Goal: Information Seeking & Learning: Learn about a topic

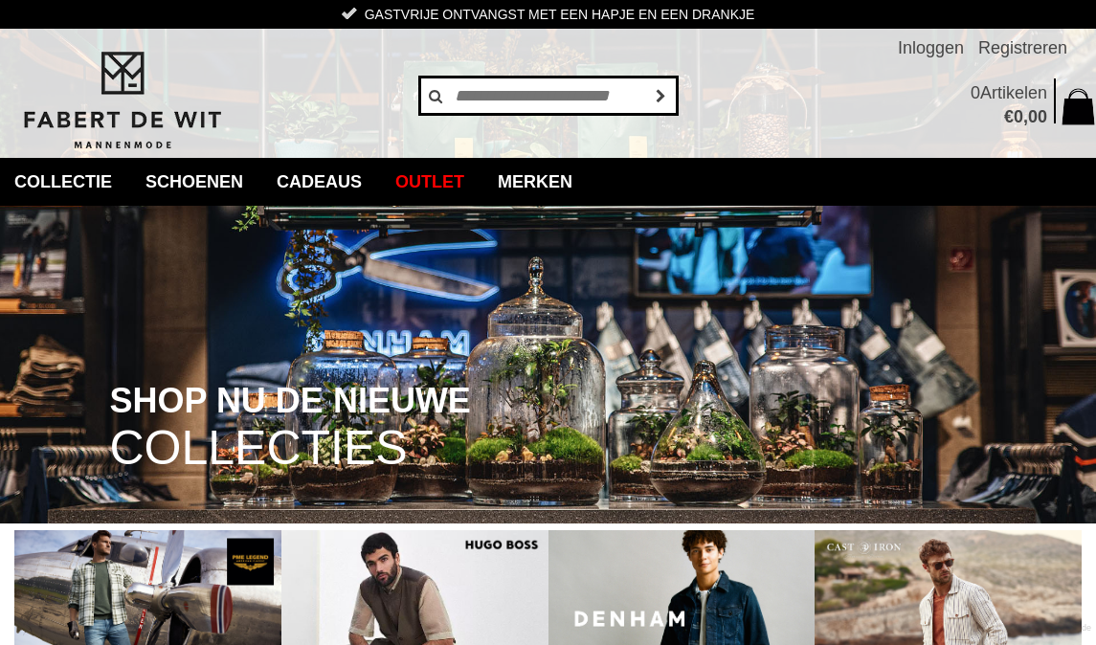
click at [566, 97] on input "text" at bounding box center [548, 96] width 258 height 38
type input "********"
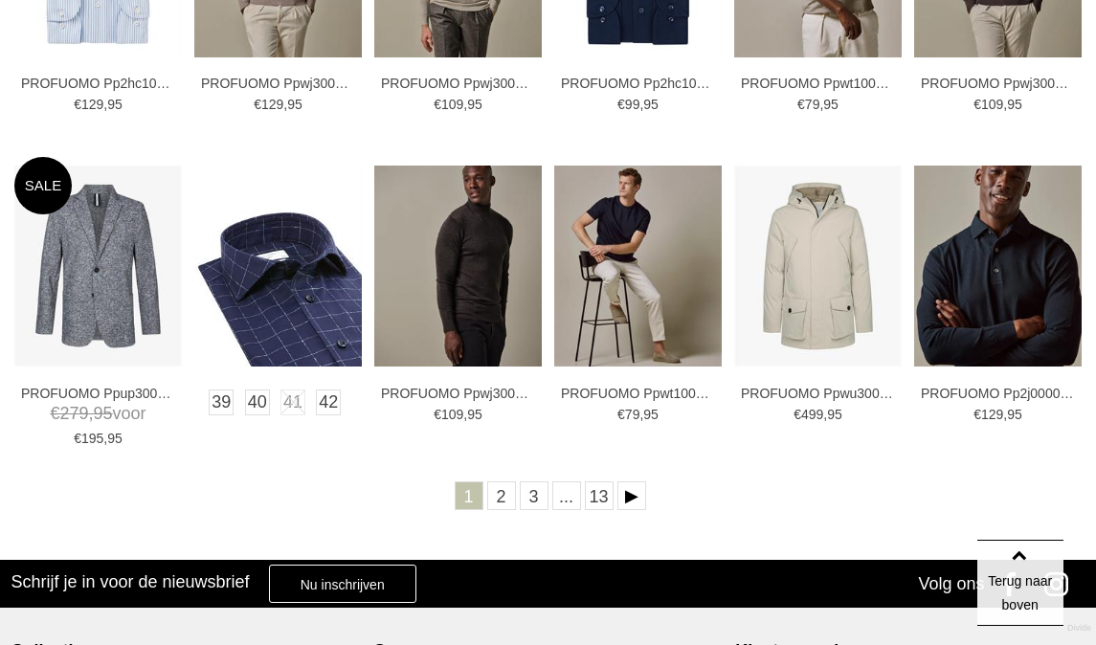
scroll to position [632, 0]
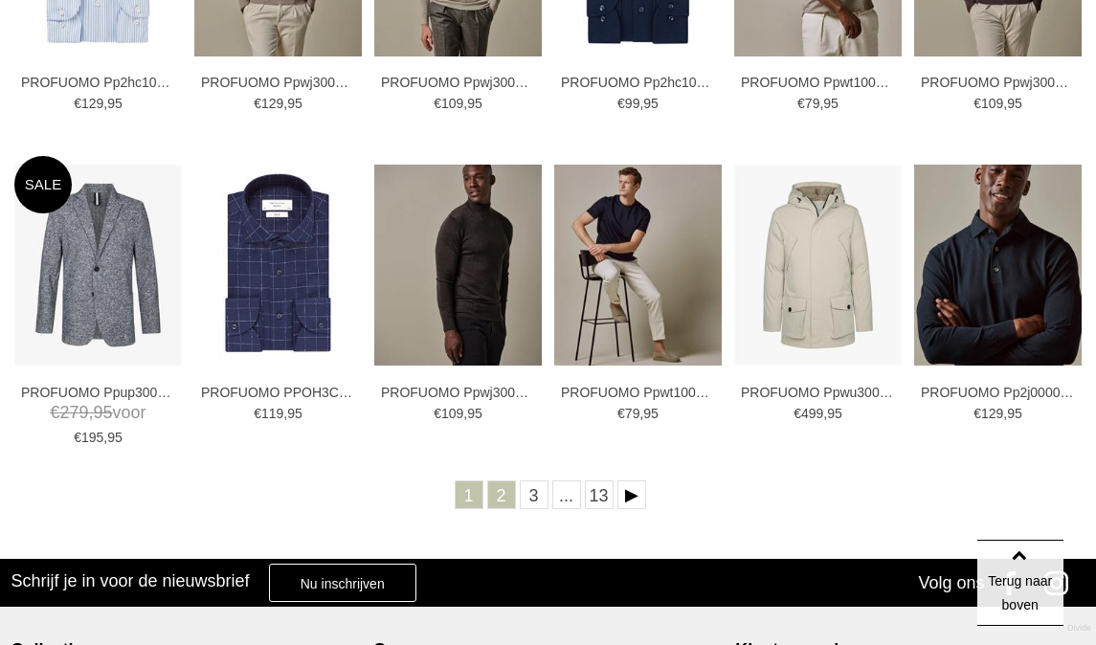
click at [498, 486] on link "2" at bounding box center [501, 495] width 29 height 29
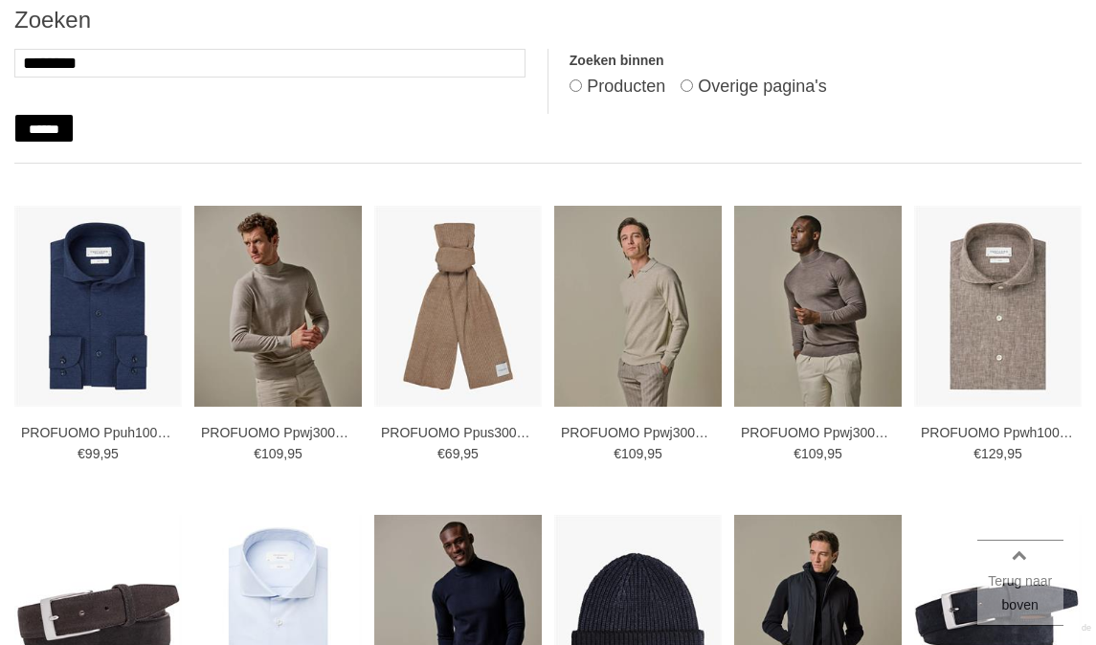
scroll to position [286, 0]
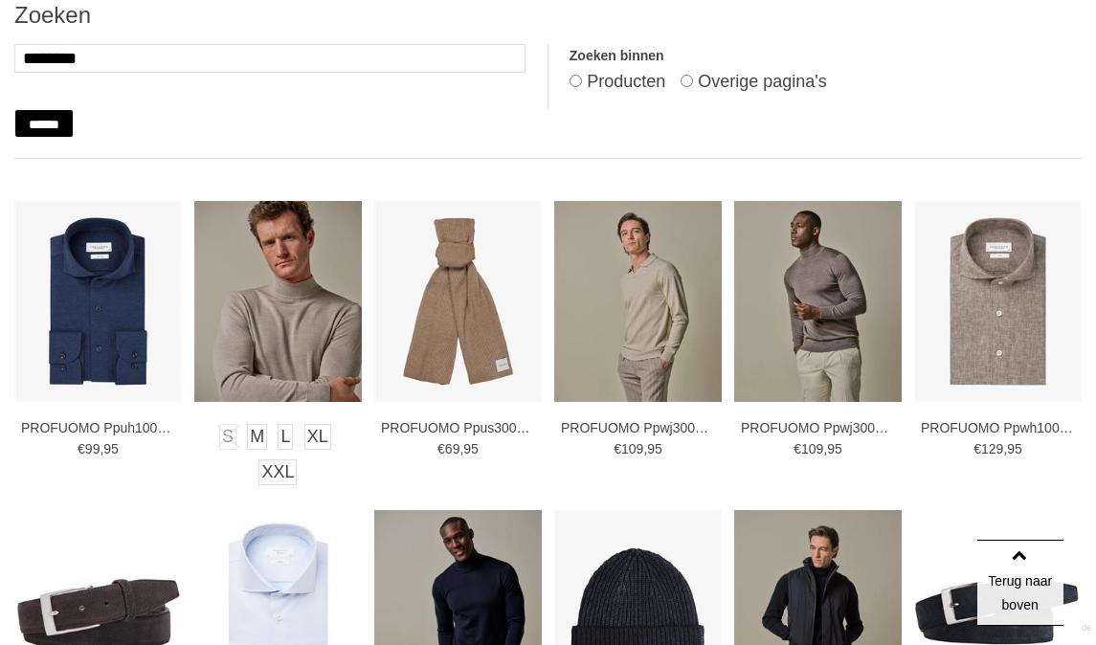
click at [323, 355] on img at bounding box center [278, 301] width 168 height 201
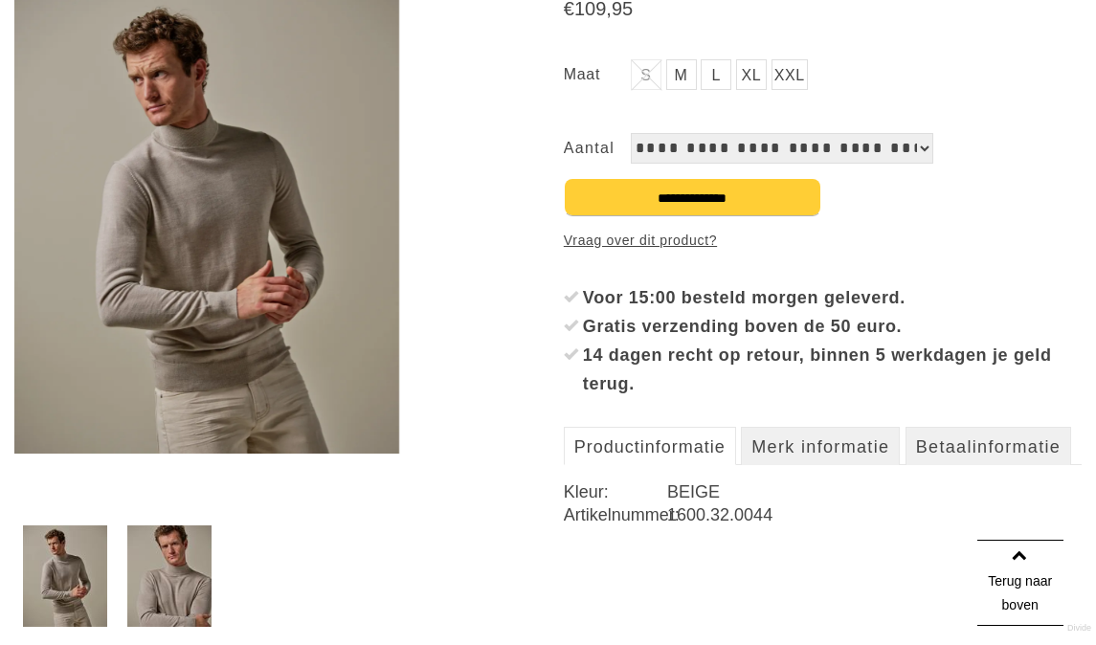
scroll to position [321, 0]
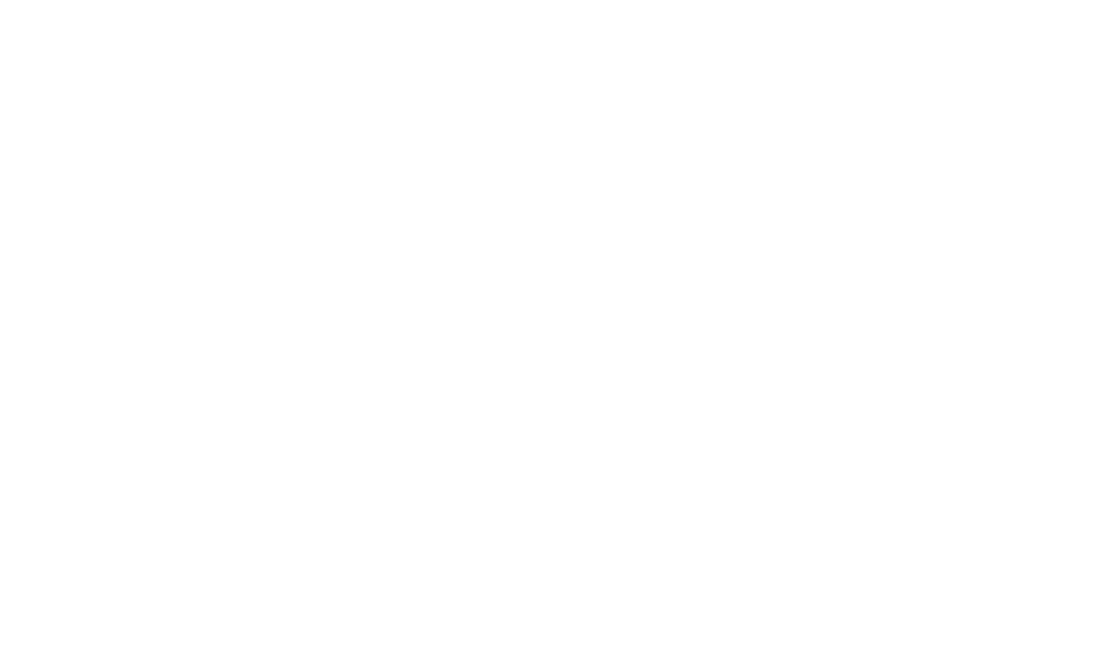
scroll to position [286, 0]
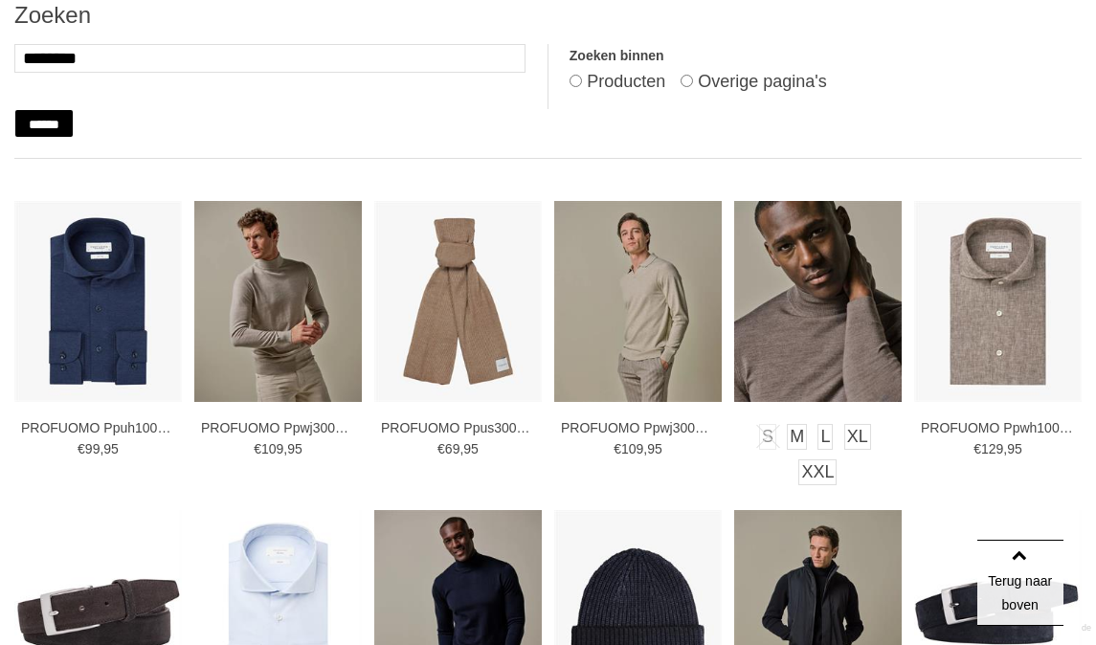
click at [790, 352] on img at bounding box center [818, 301] width 168 height 201
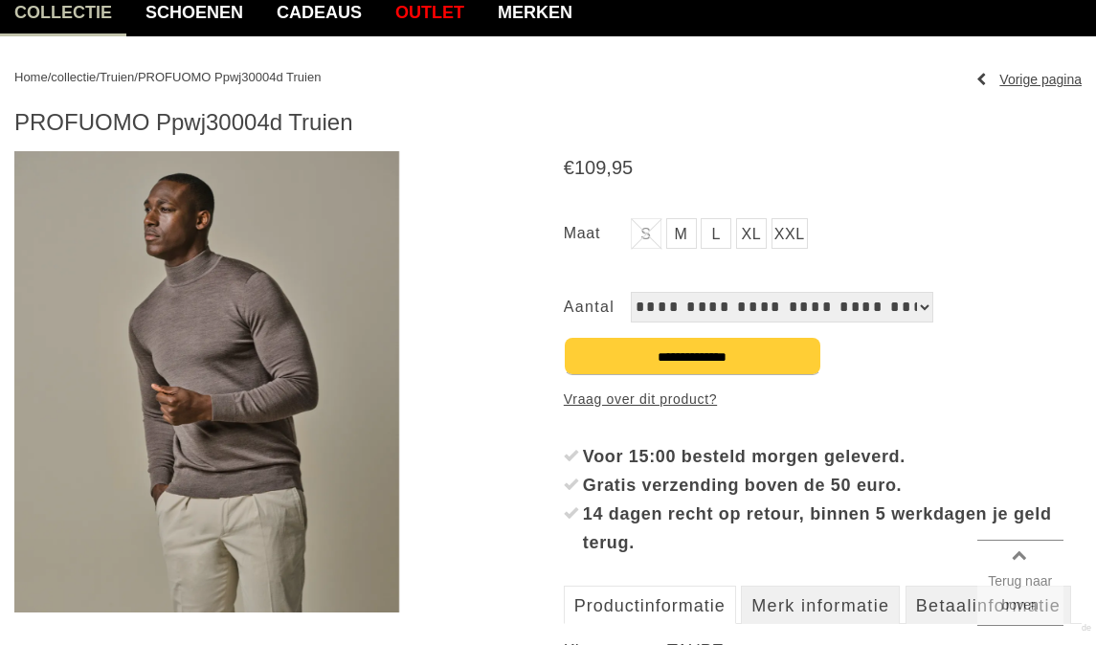
scroll to position [171, 0]
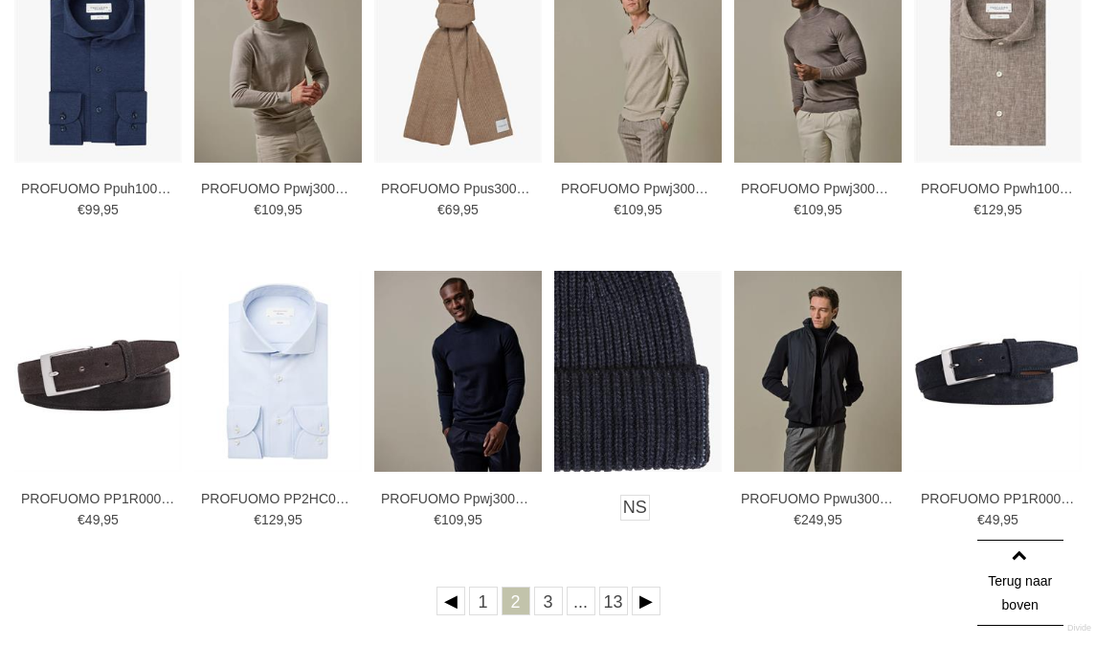
scroll to position [535, 0]
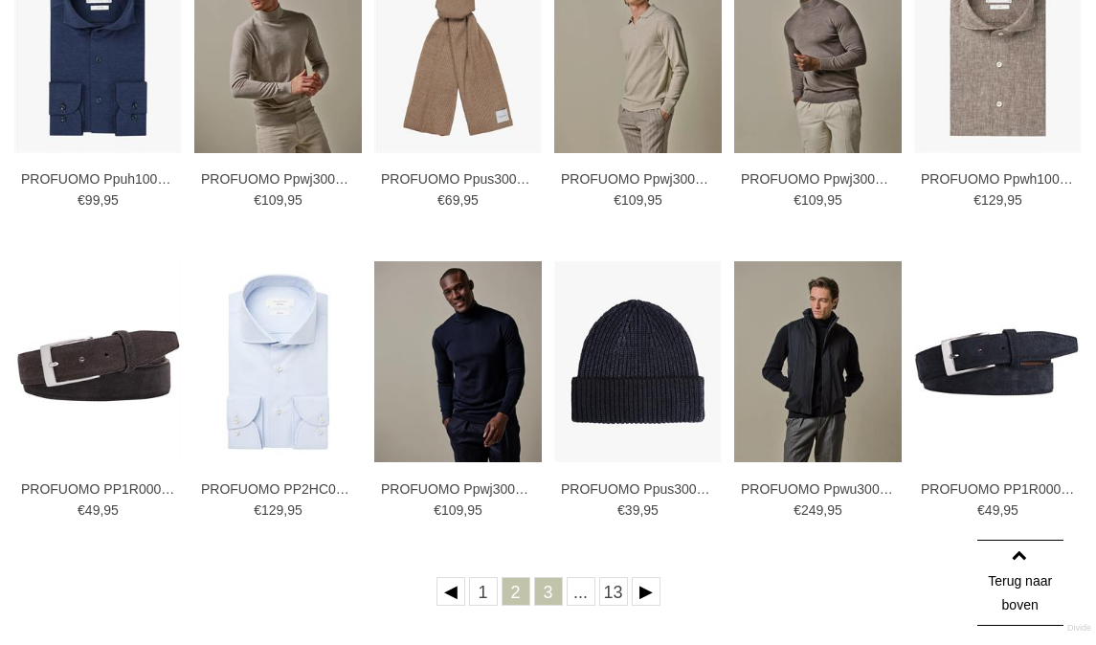
click at [548, 583] on link "3" at bounding box center [548, 591] width 29 height 29
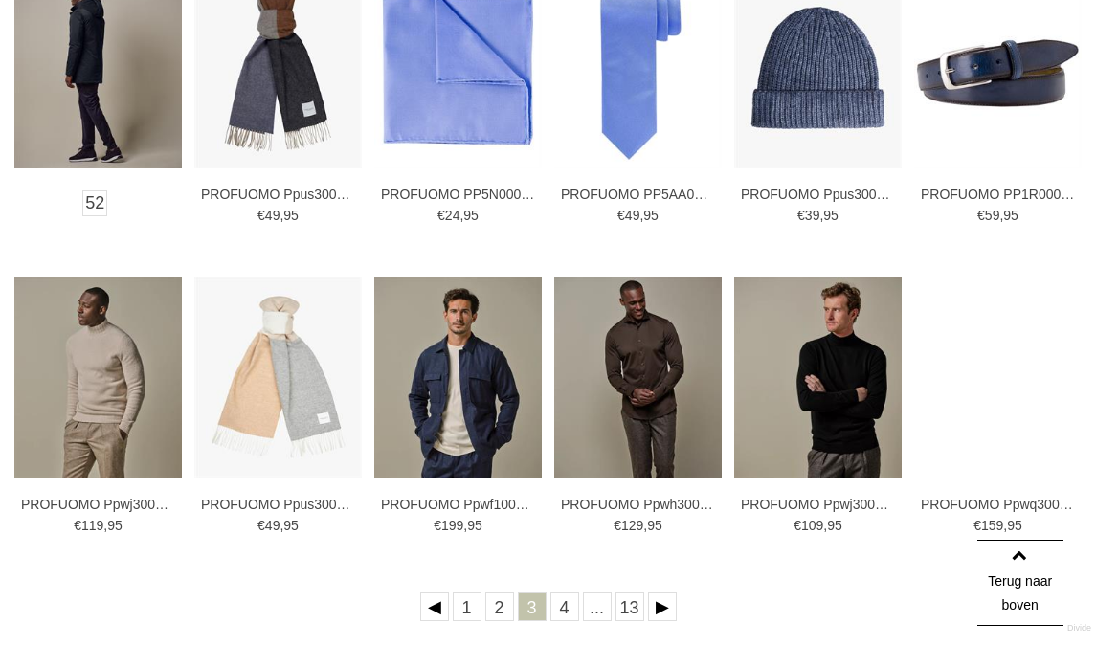
scroll to position [523, 0]
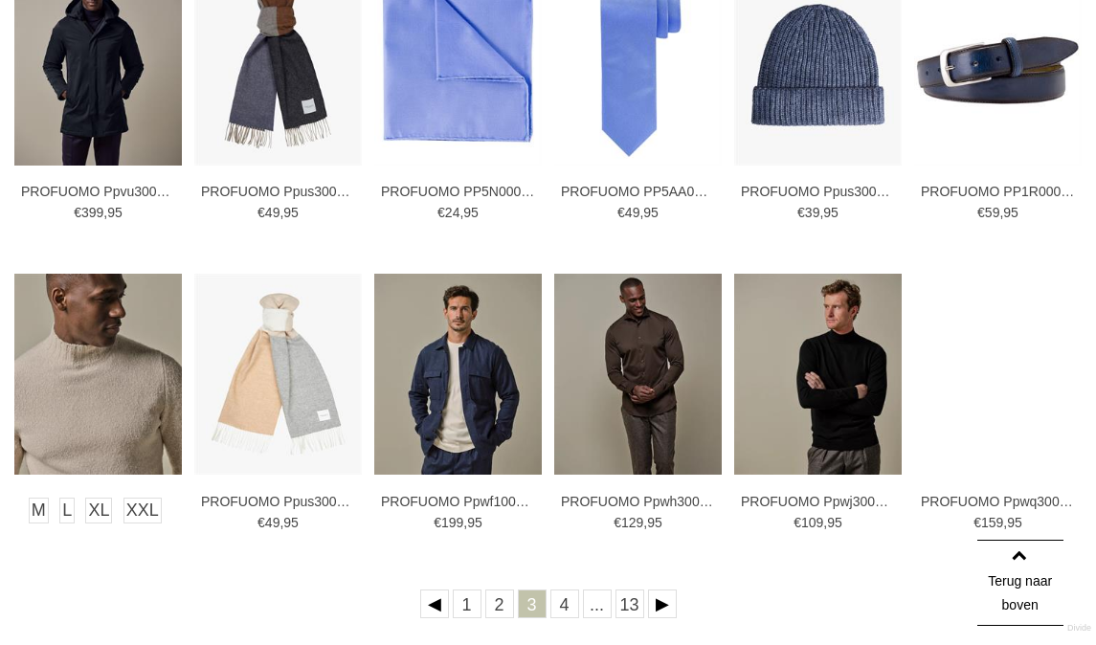
click at [120, 422] on img at bounding box center [98, 374] width 168 height 201
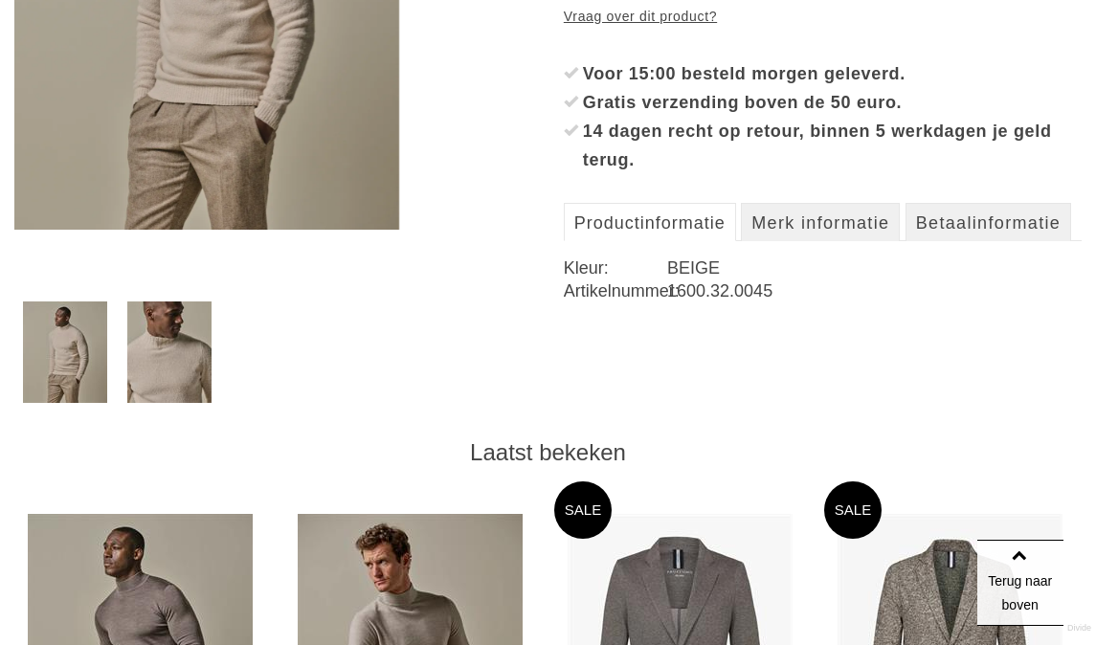
scroll to position [554, 0]
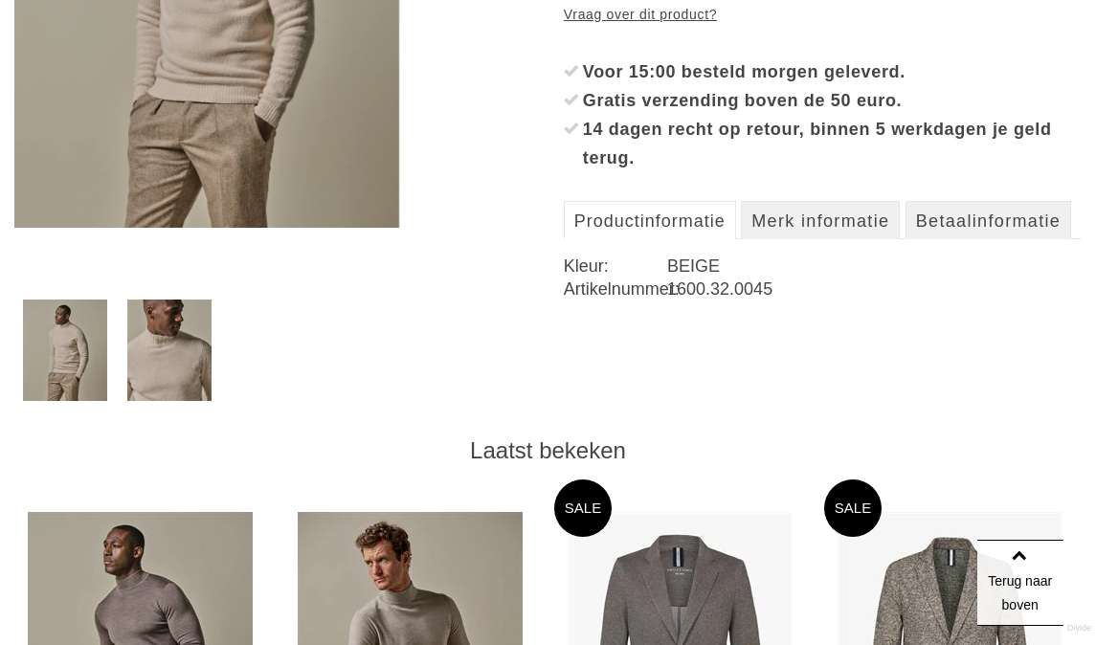
click at [173, 358] on img at bounding box center [169, 350] width 84 height 101
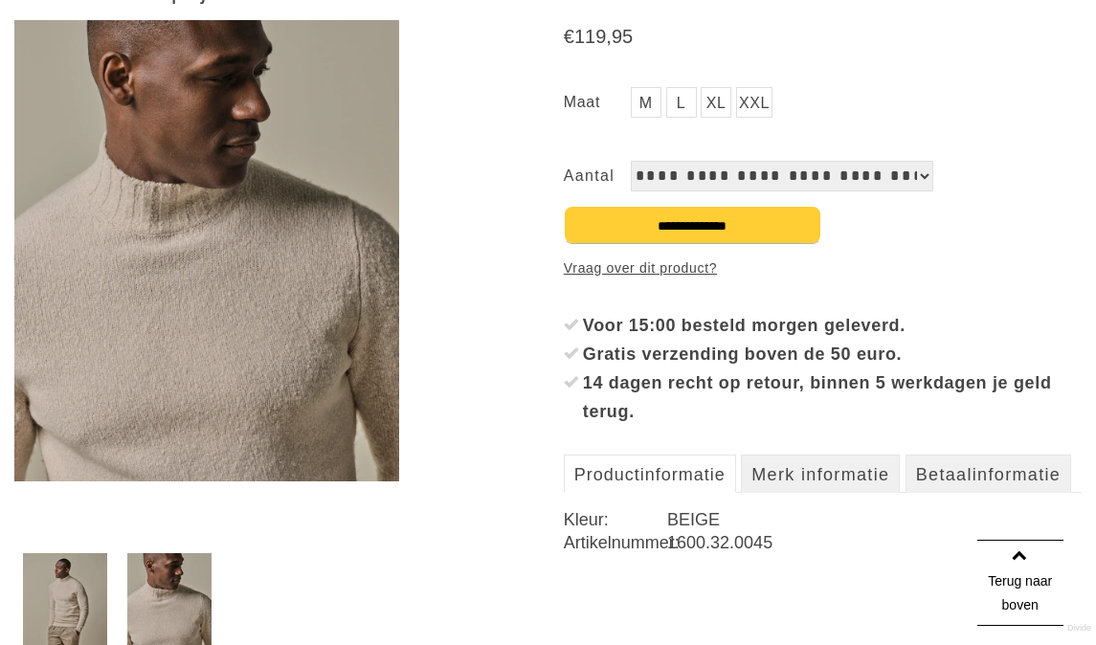
scroll to position [300, 0]
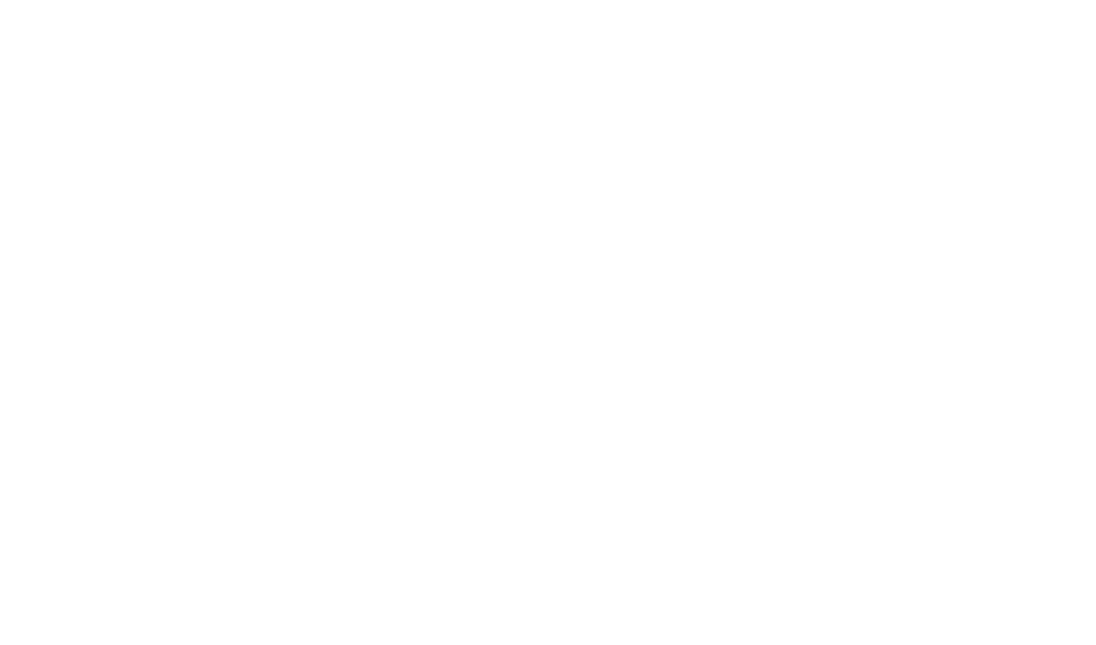
scroll to position [523, 0]
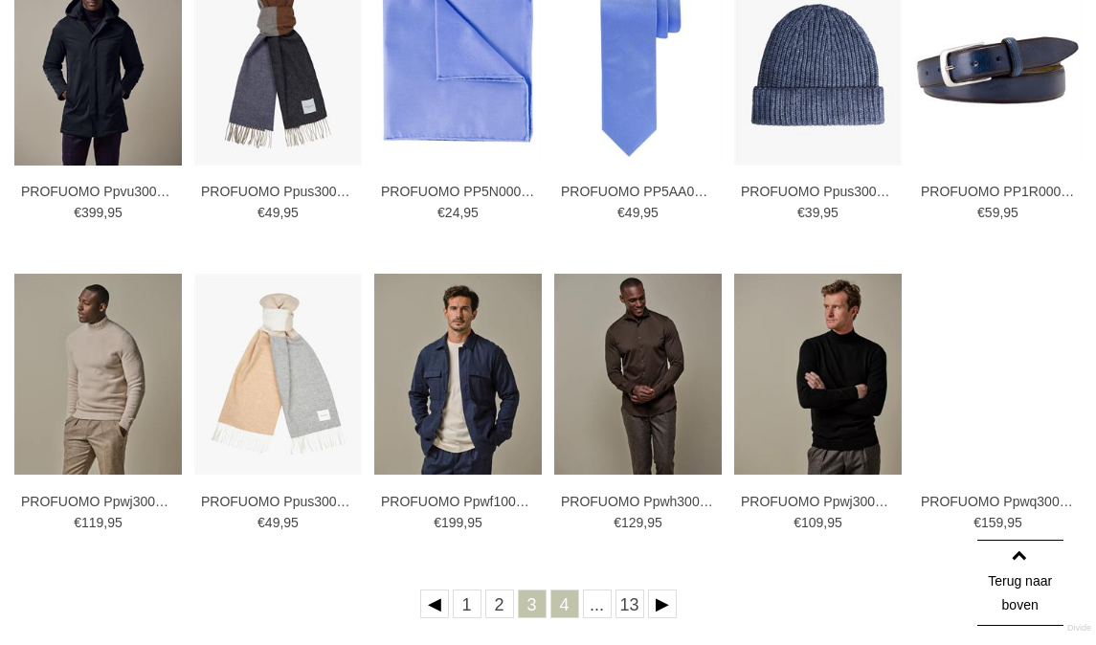
click at [568, 606] on link "4" at bounding box center [564, 604] width 29 height 29
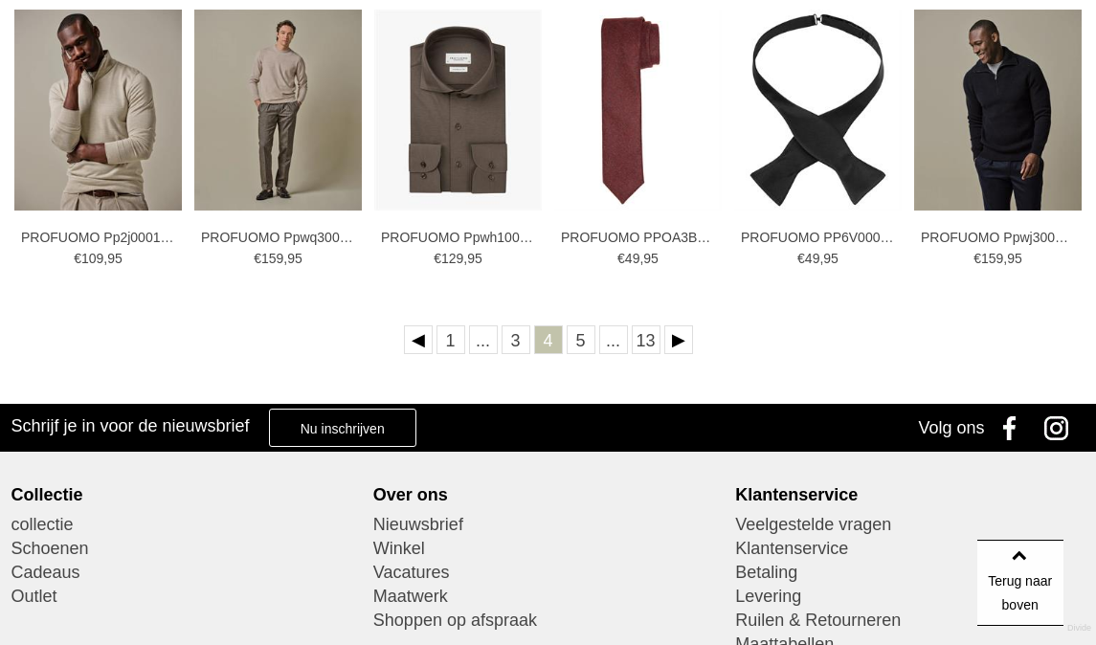
scroll to position [788, 0]
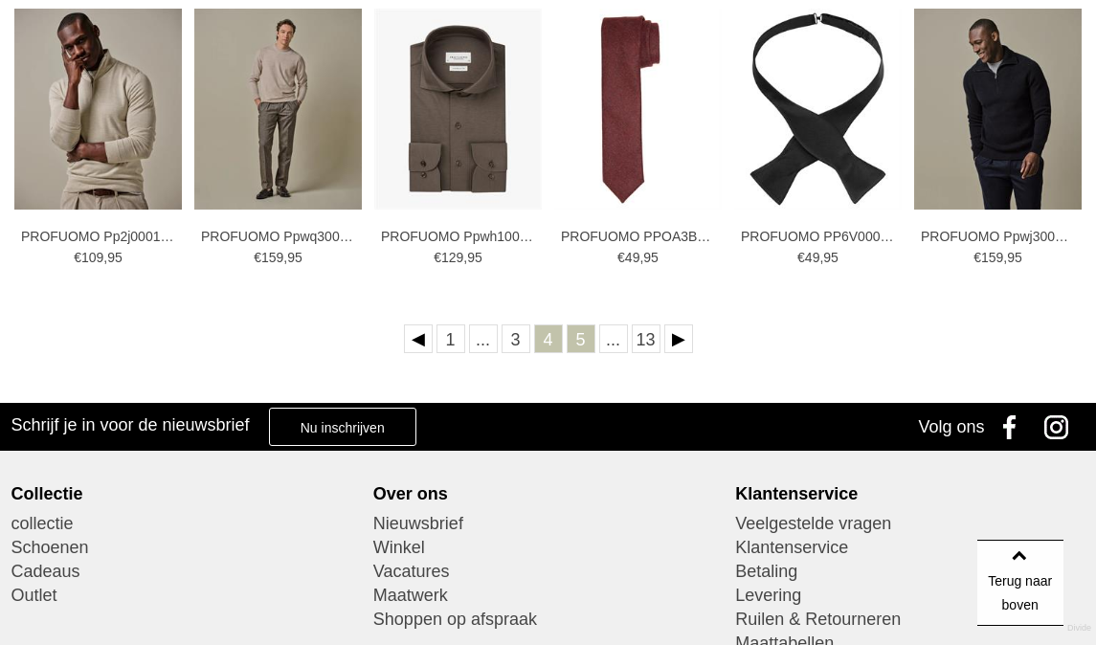
click at [590, 337] on link "5" at bounding box center [581, 339] width 29 height 29
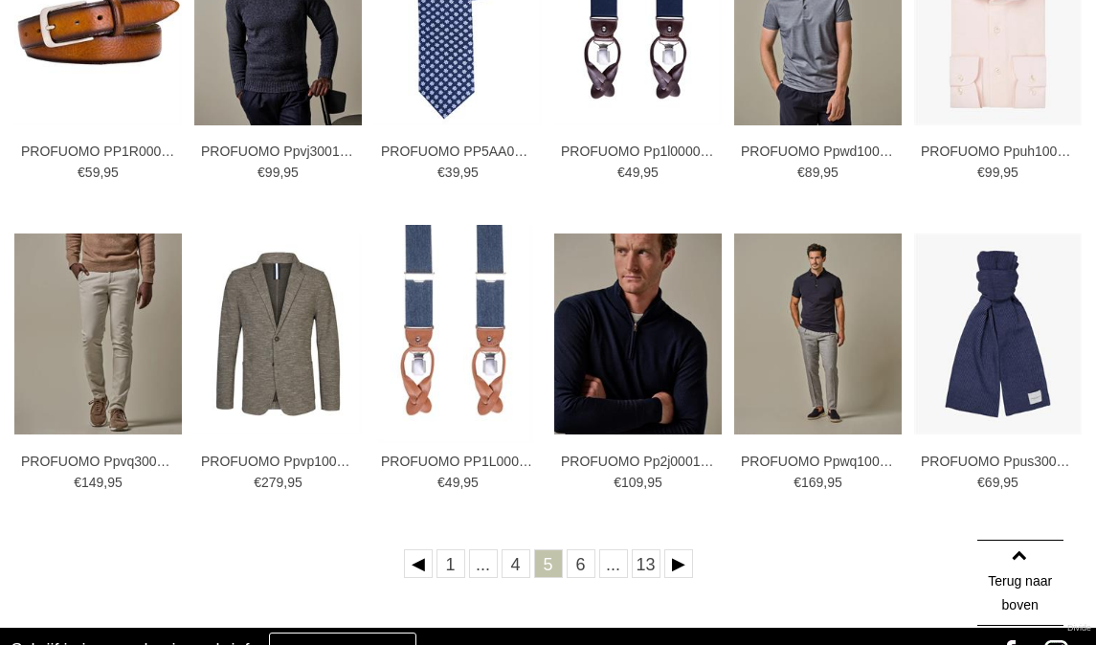
scroll to position [564, 0]
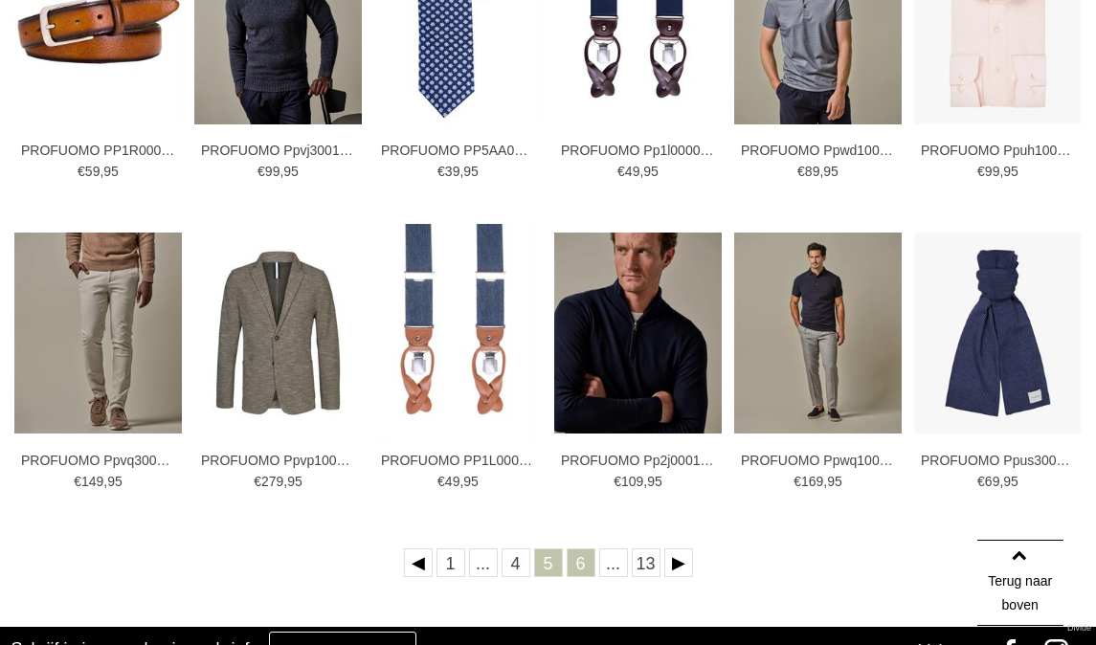
click at [583, 559] on link "6" at bounding box center [581, 563] width 29 height 29
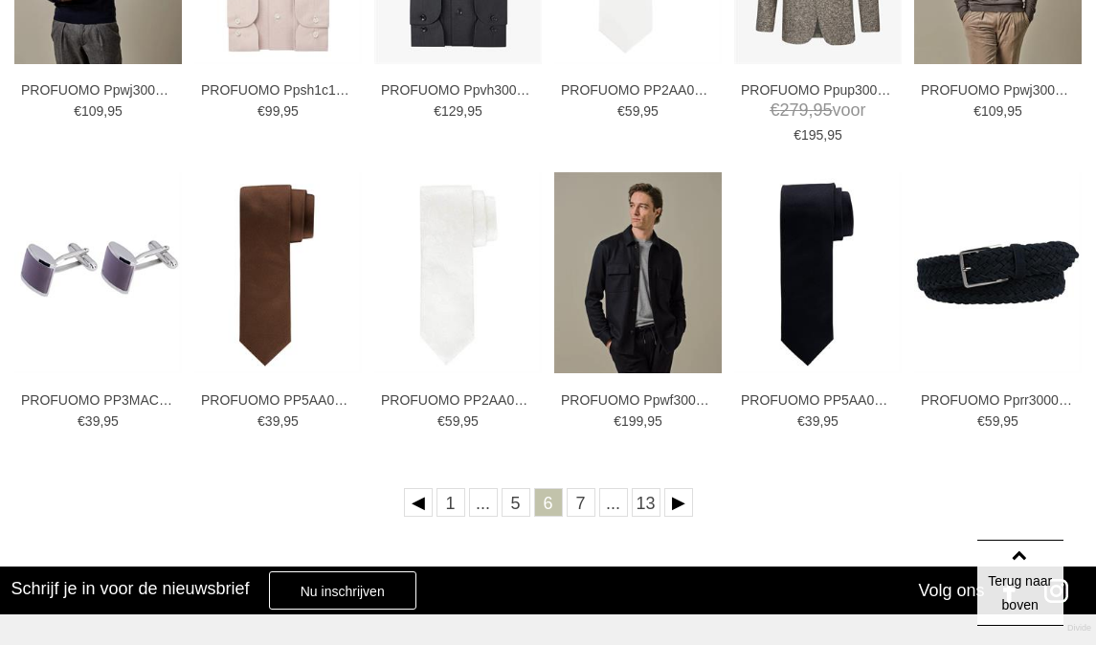
scroll to position [625, 0]
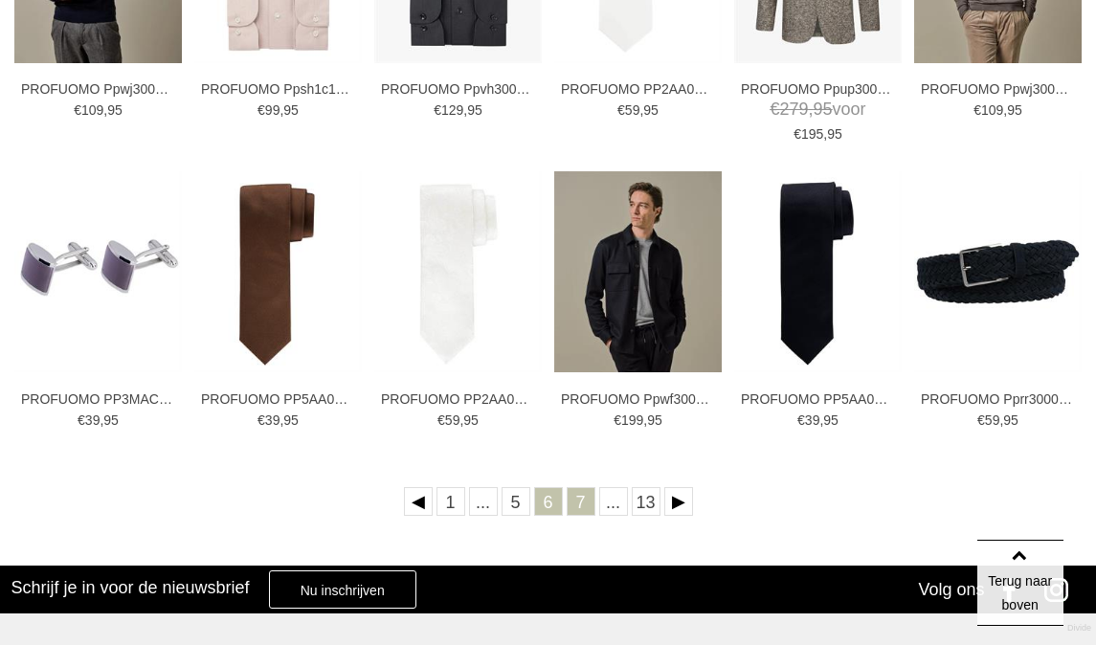
click at [580, 505] on link "7" at bounding box center [581, 501] width 29 height 29
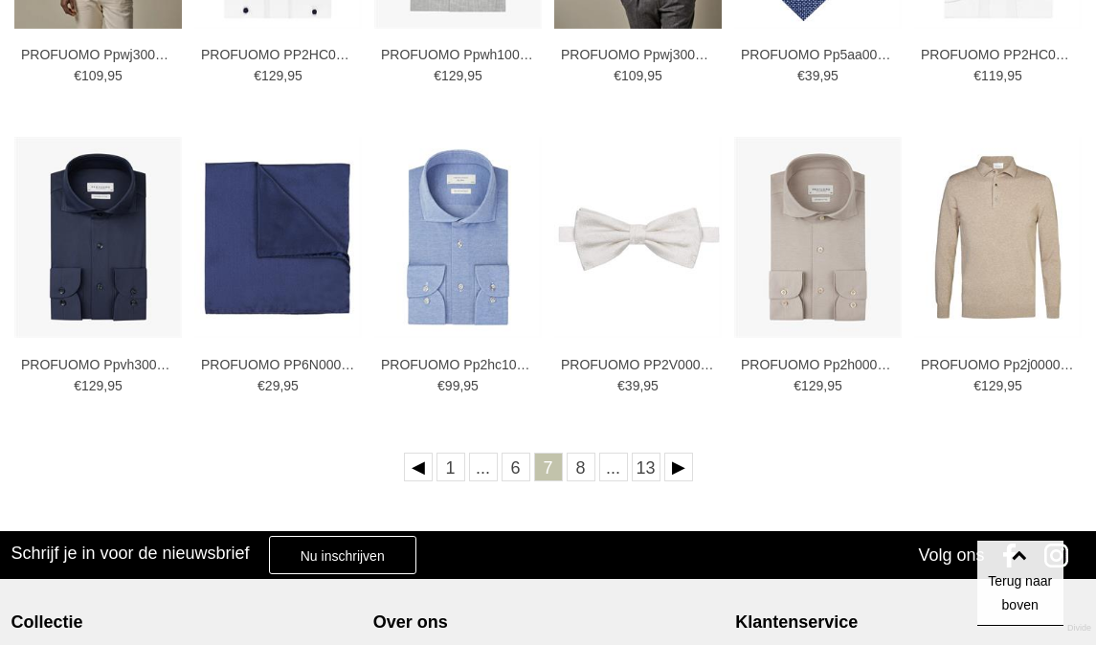
scroll to position [661, 0]
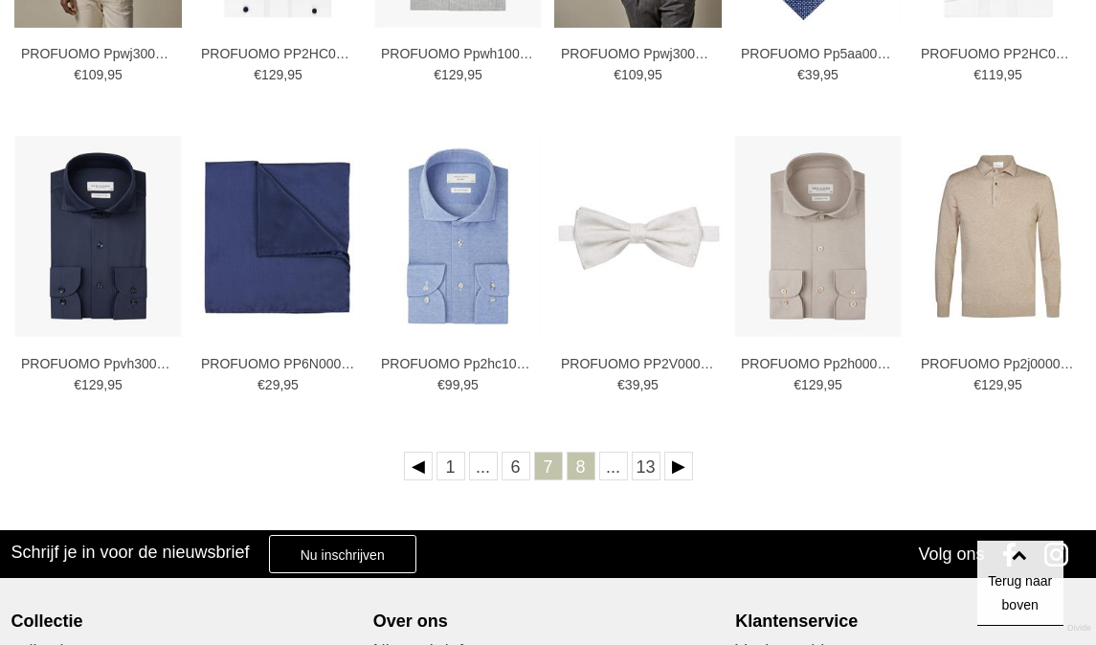
click at [580, 472] on link "8" at bounding box center [581, 466] width 29 height 29
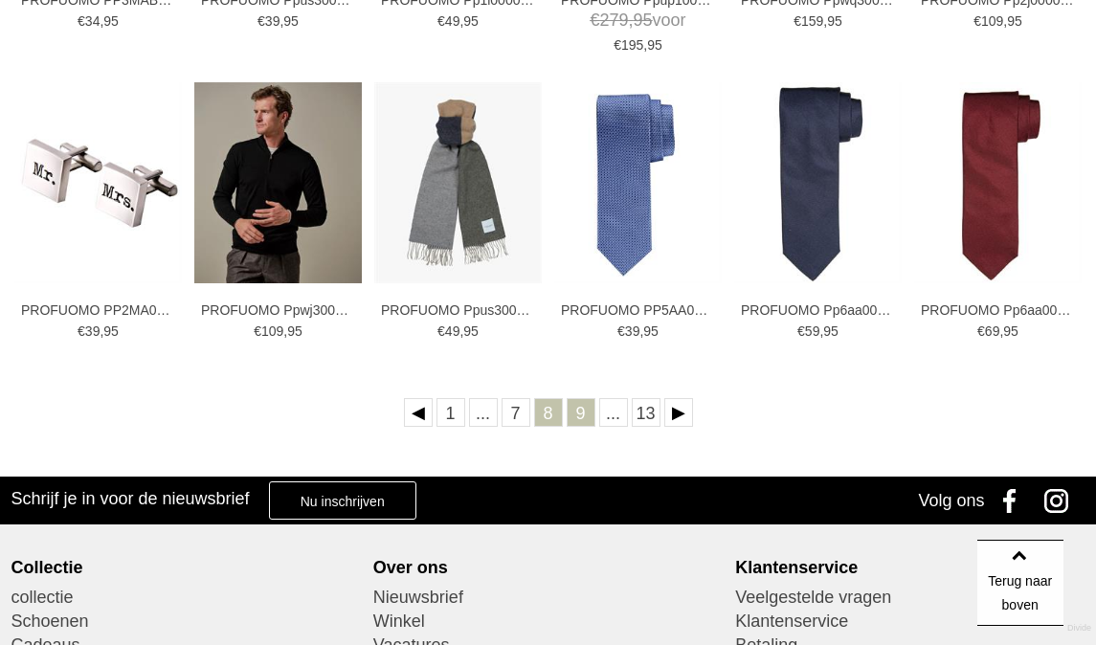
scroll to position [715, 0]
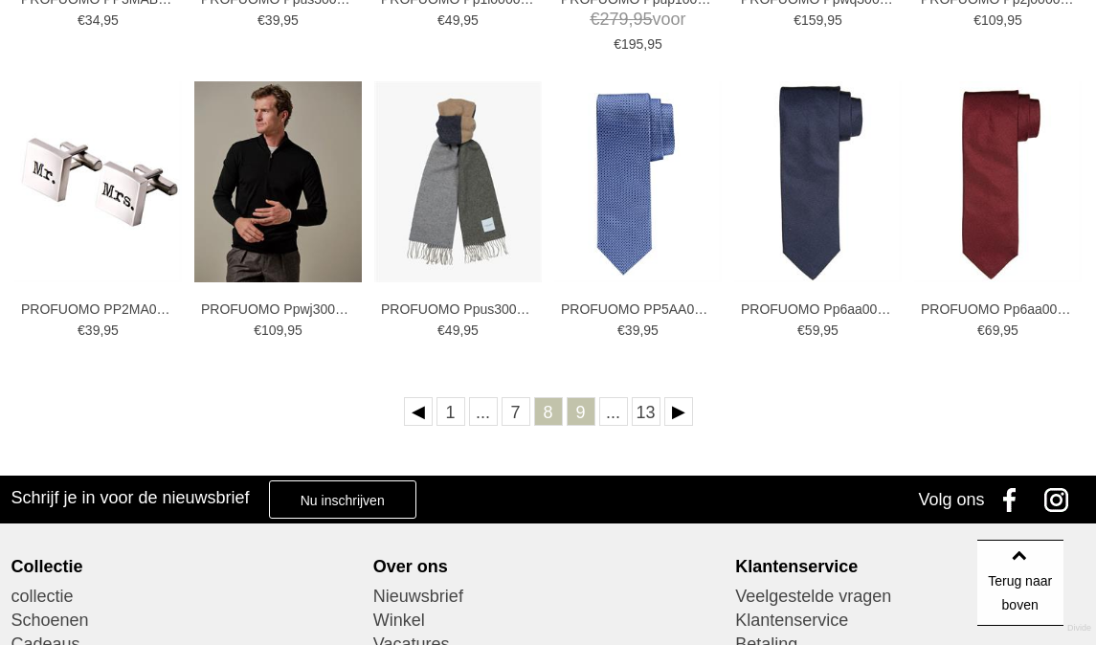
click at [581, 409] on link "9" at bounding box center [581, 411] width 29 height 29
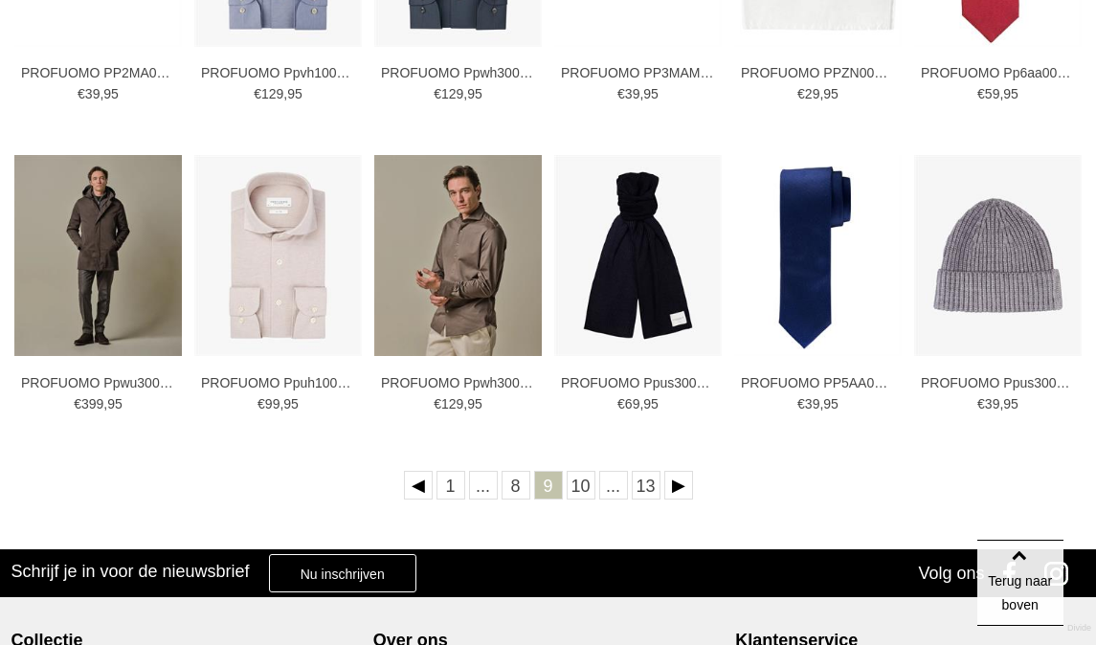
scroll to position [642, 0]
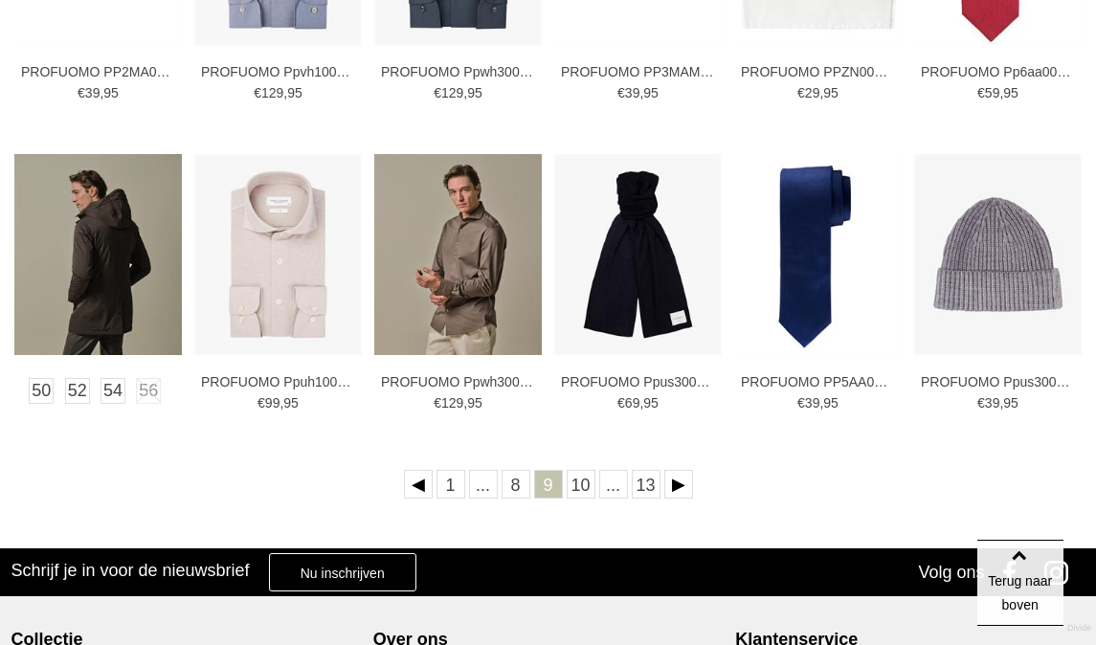
click at [81, 258] on img at bounding box center [98, 254] width 168 height 201
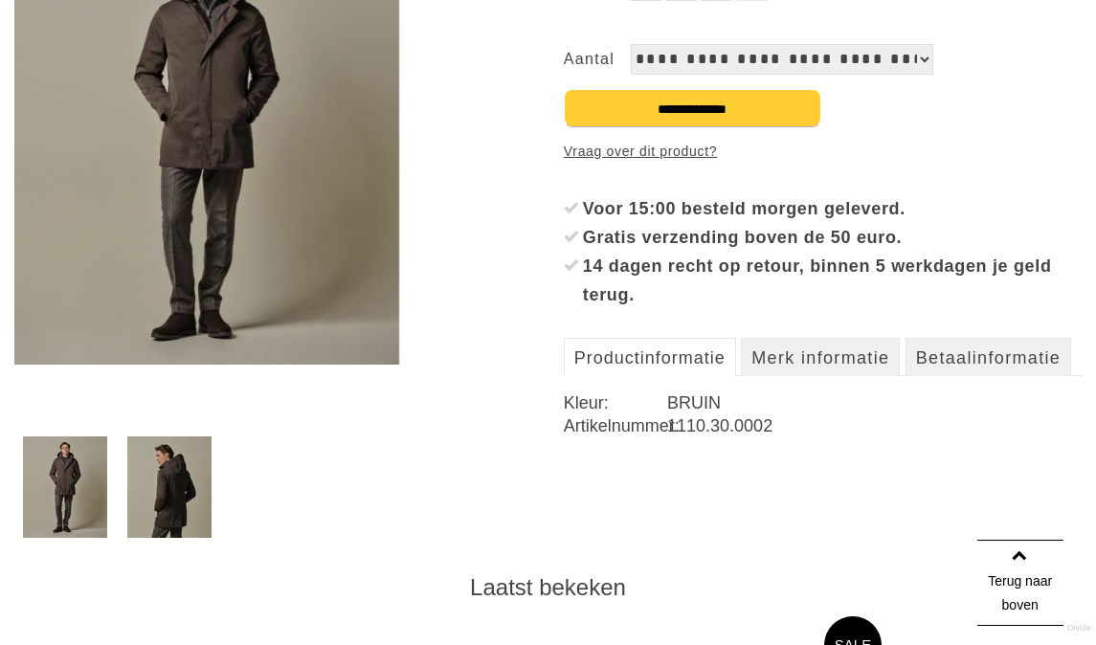
scroll to position [419, 0]
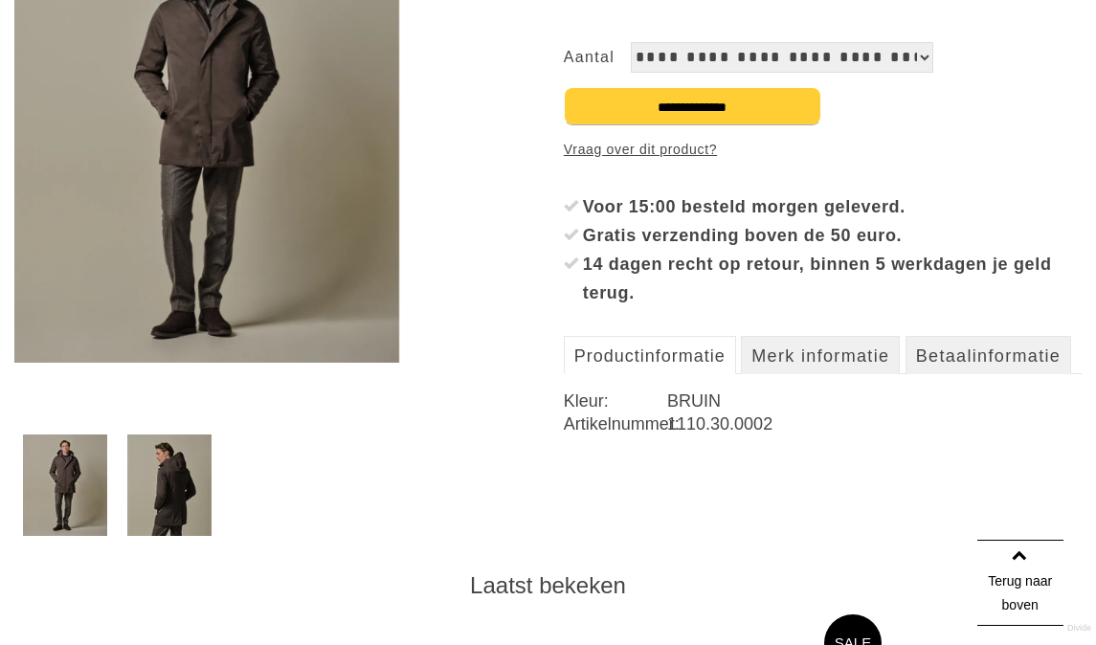
click at [189, 472] on img at bounding box center [169, 485] width 84 height 101
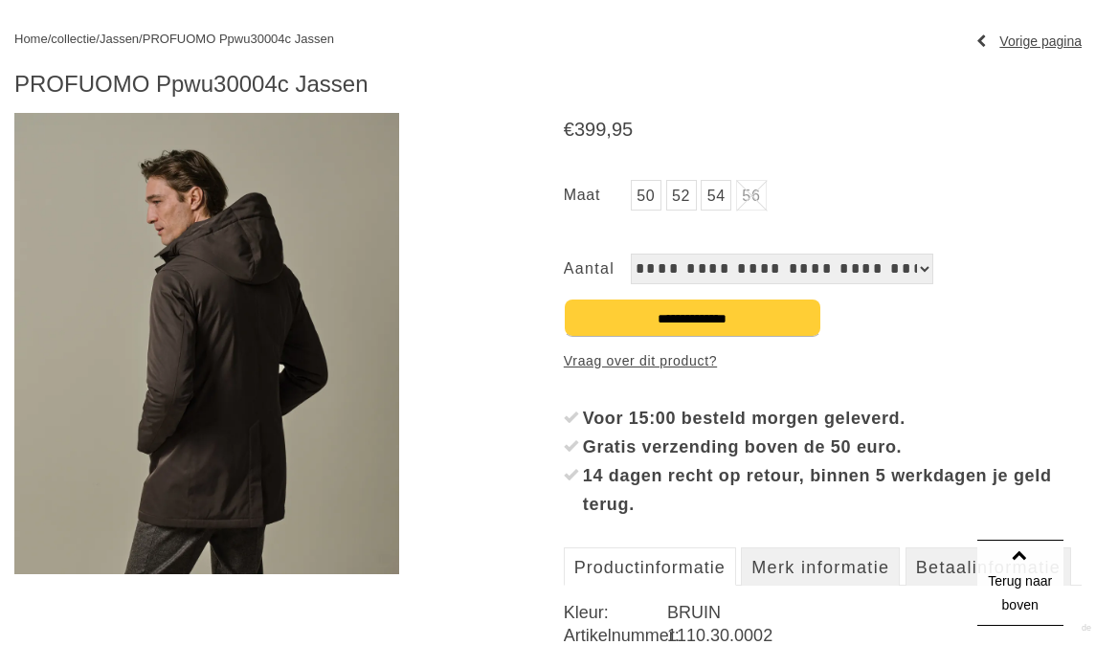
scroll to position [202, 0]
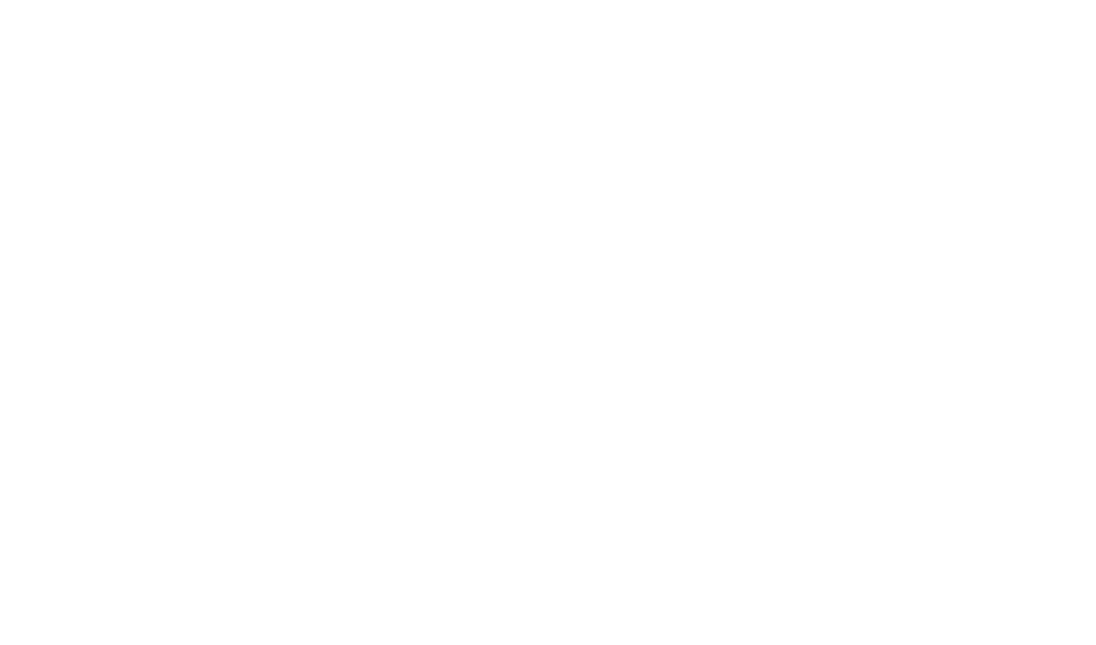
scroll to position [642, 0]
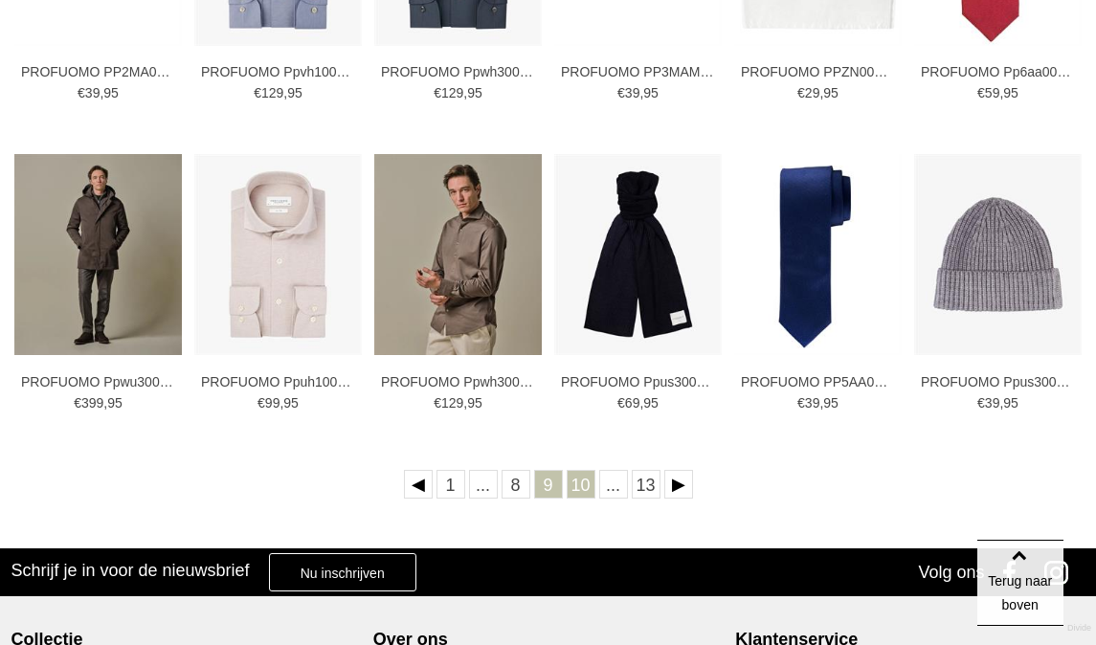
click at [585, 477] on link "10" at bounding box center [581, 484] width 29 height 29
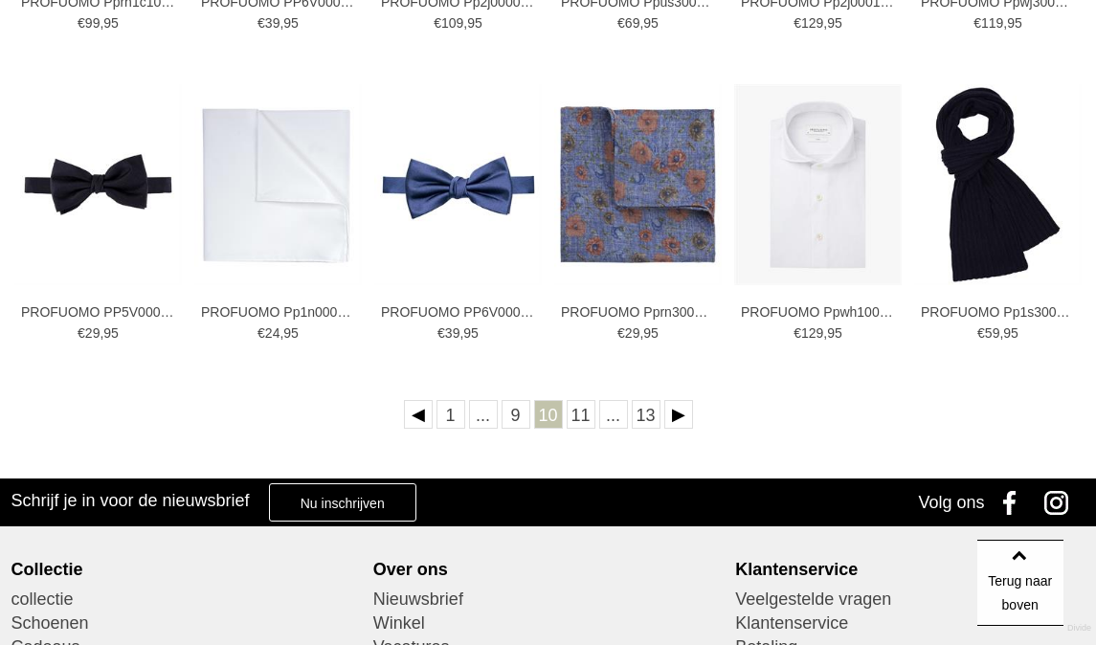
scroll to position [713, 0]
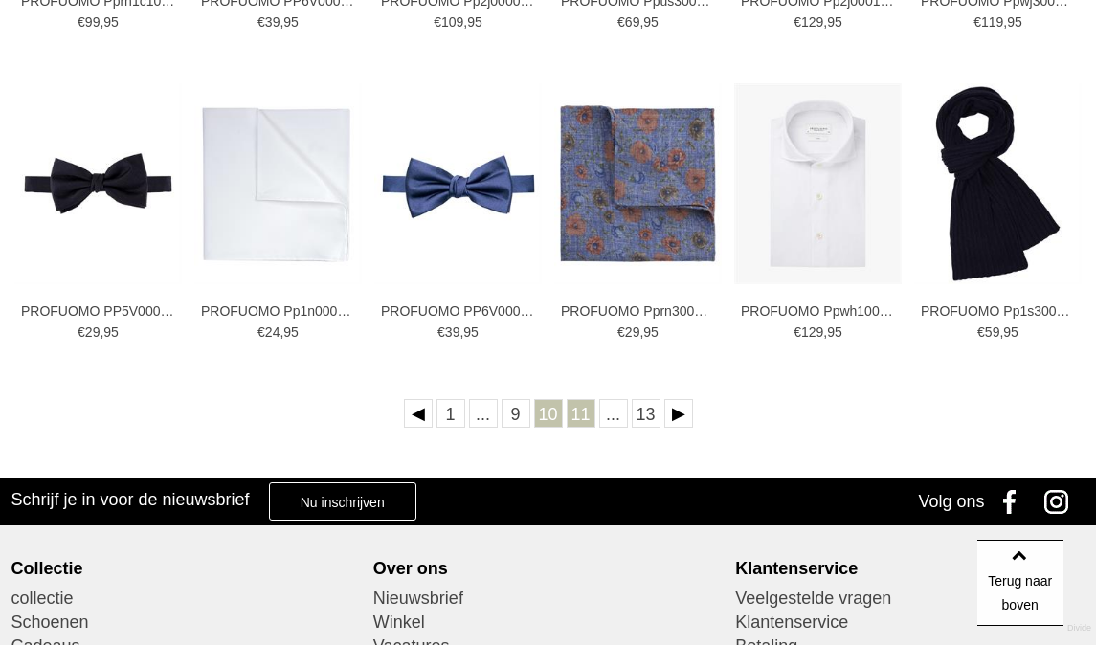
click at [581, 415] on link "11" at bounding box center [581, 413] width 29 height 29
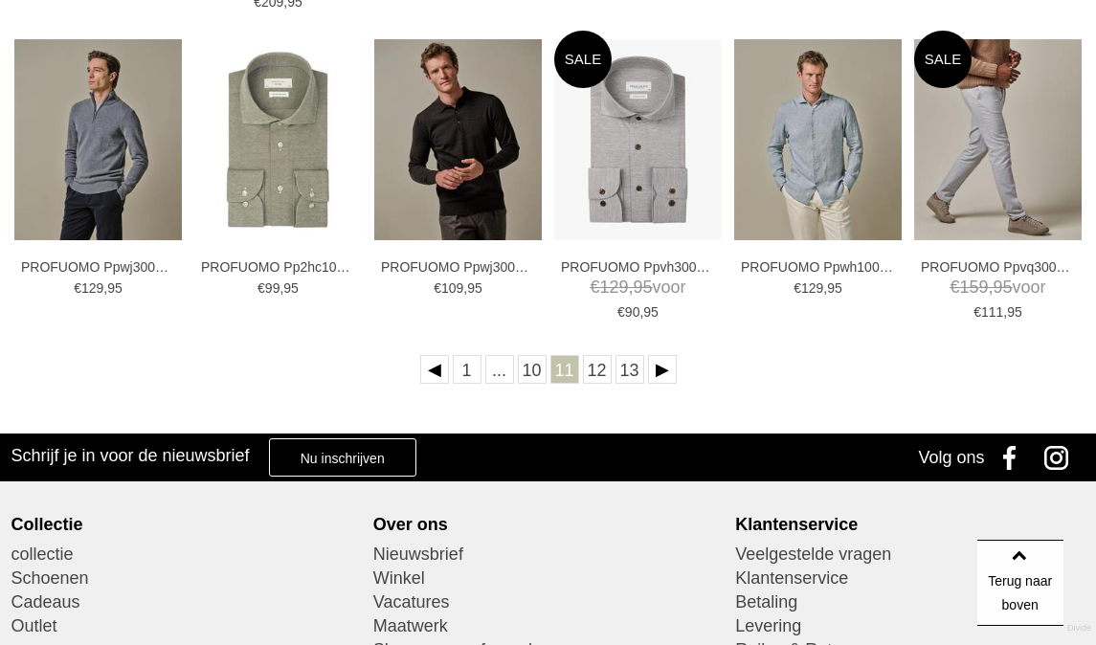
scroll to position [758, 0]
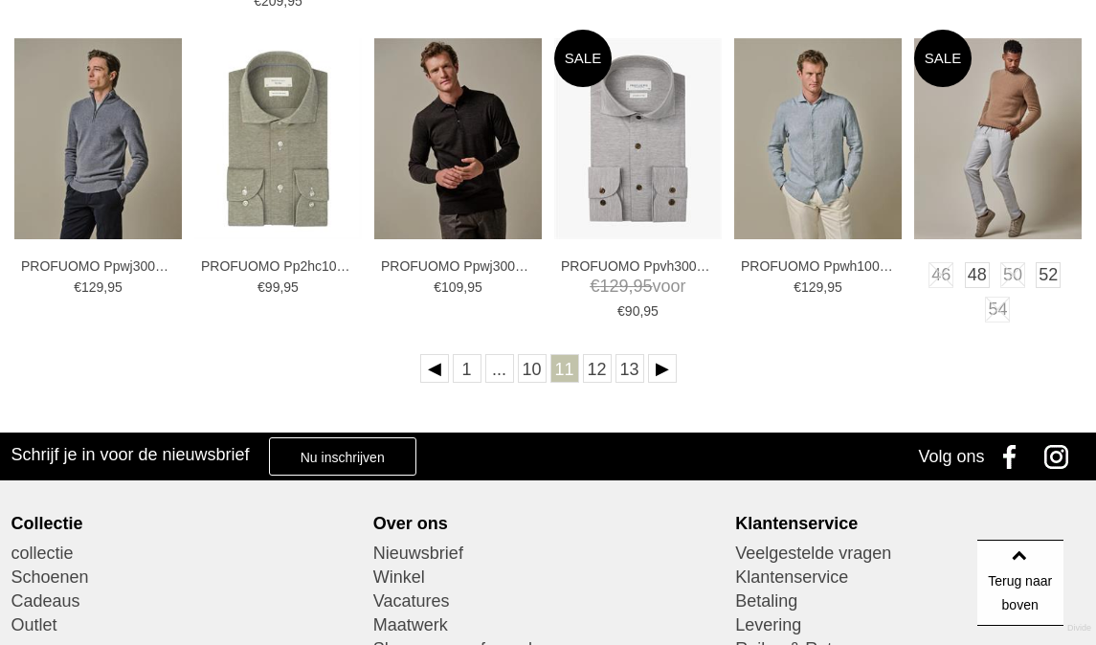
click at [977, 189] on img at bounding box center [998, 138] width 168 height 201
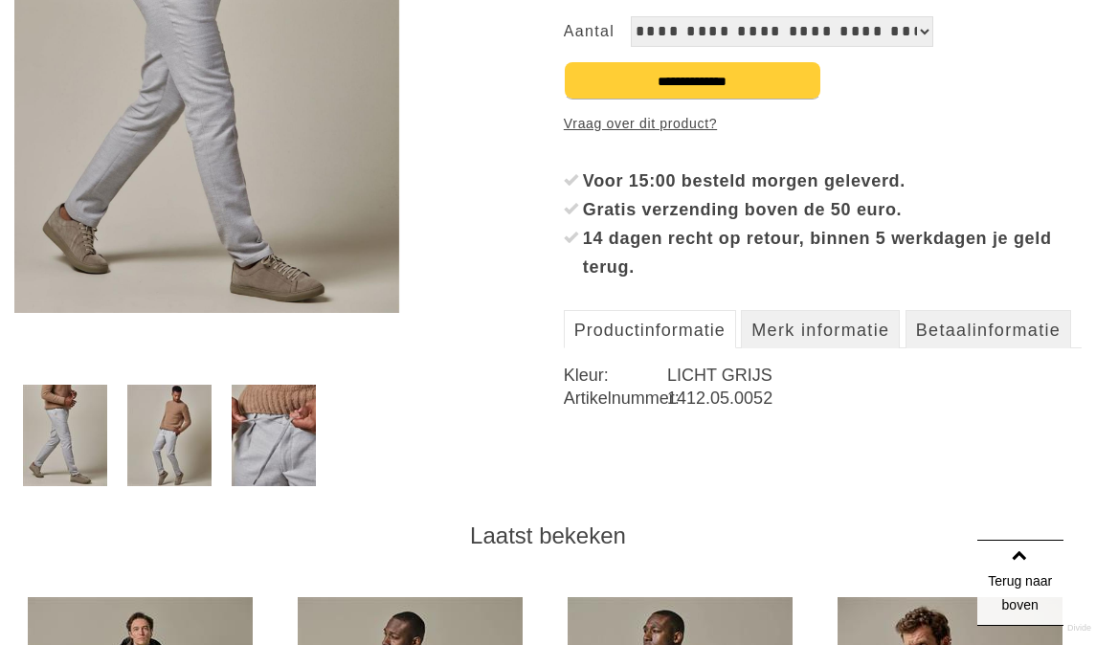
scroll to position [470, 0]
click at [265, 433] on img at bounding box center [274, 434] width 84 height 101
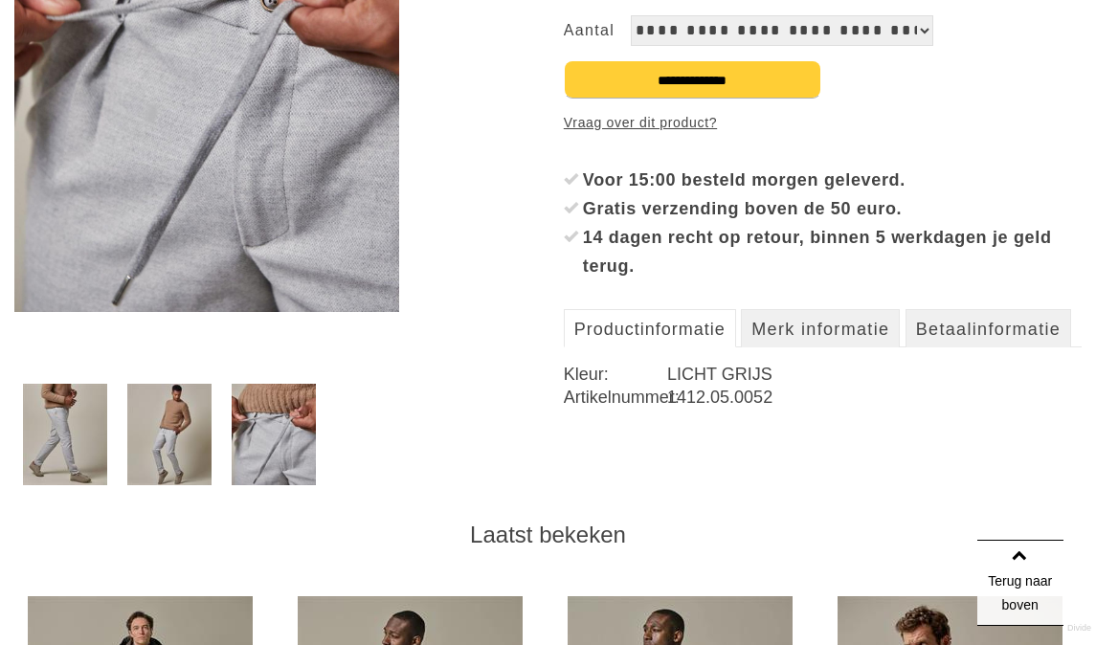
click at [190, 452] on img at bounding box center [169, 434] width 84 height 101
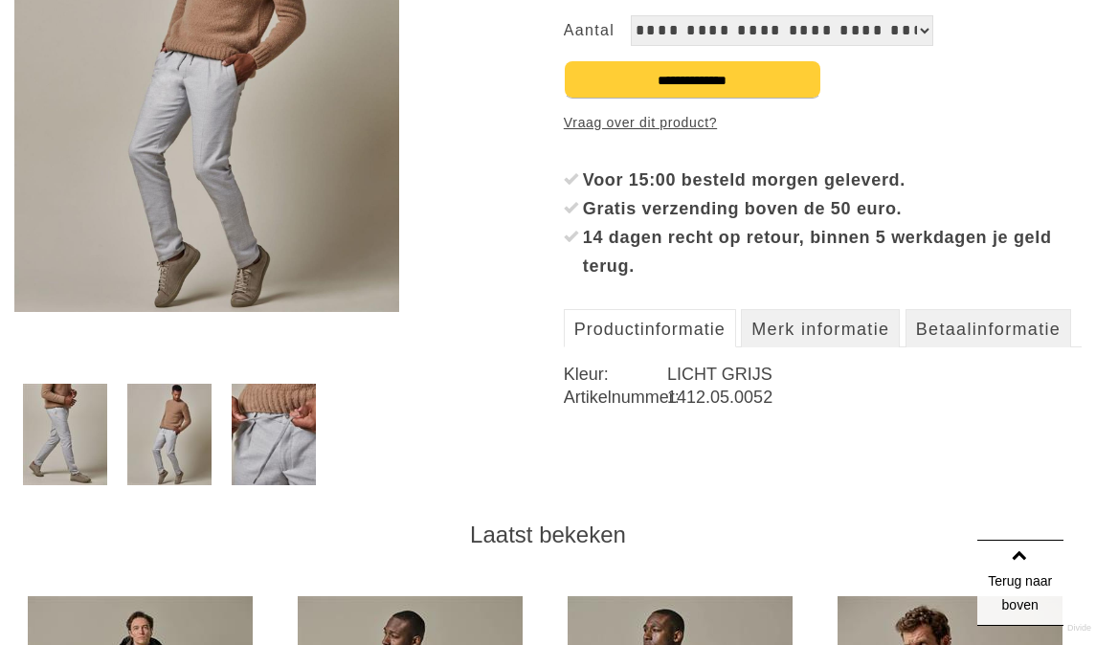
click at [239, 446] on img at bounding box center [274, 434] width 84 height 101
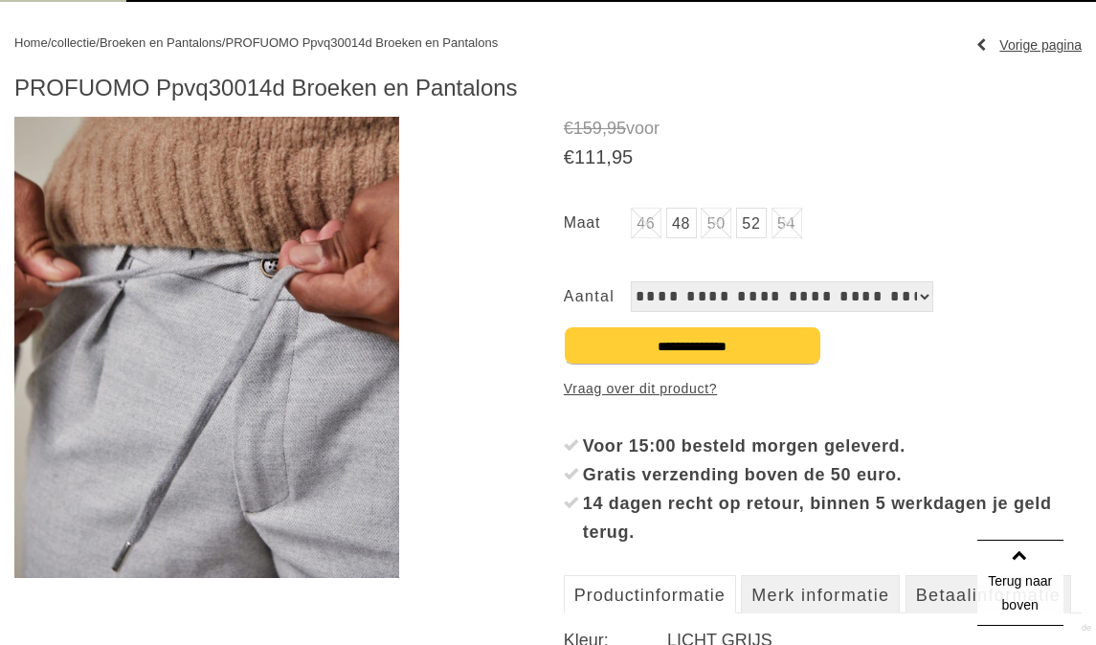
scroll to position [201, 0]
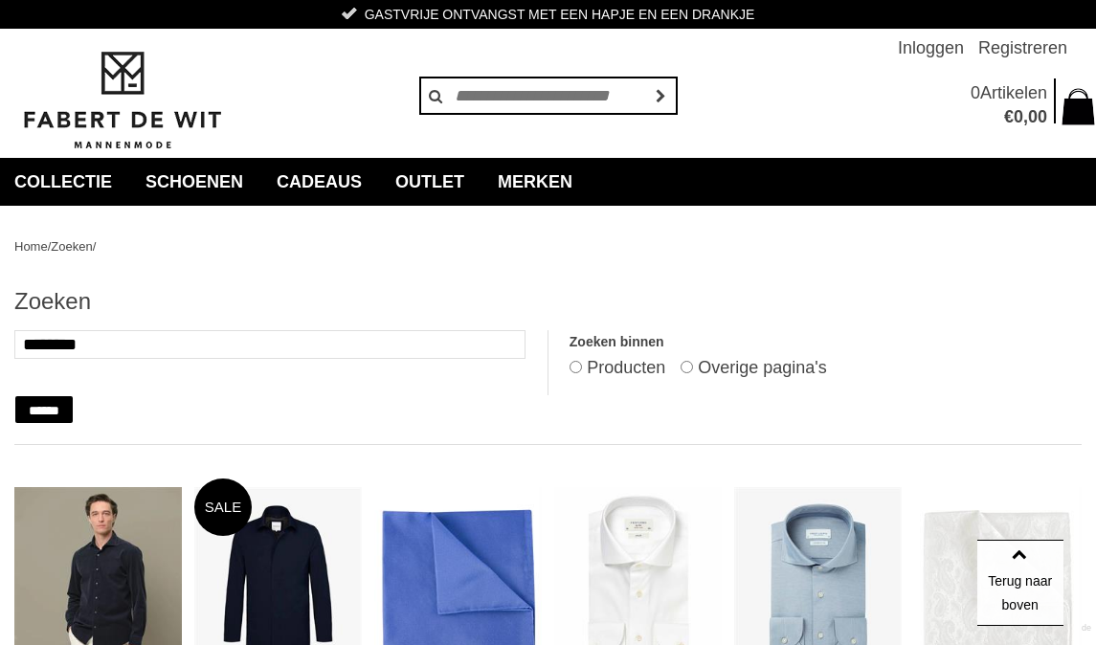
scroll to position [758, 0]
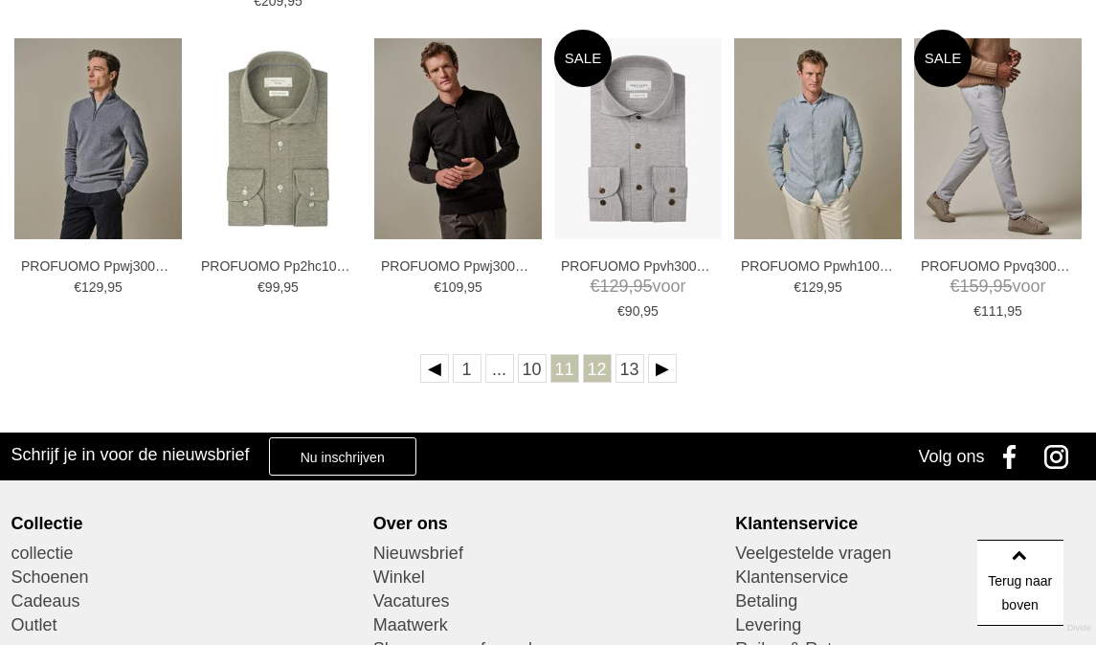
click at [600, 370] on link "12" at bounding box center [597, 368] width 29 height 29
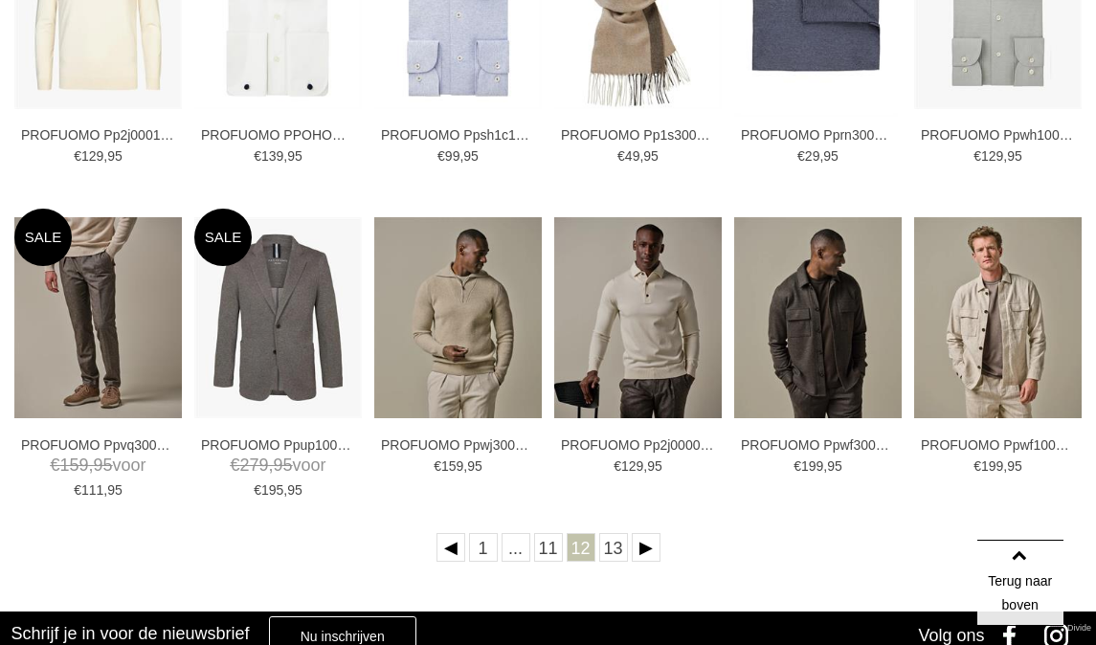
scroll to position [595, 0]
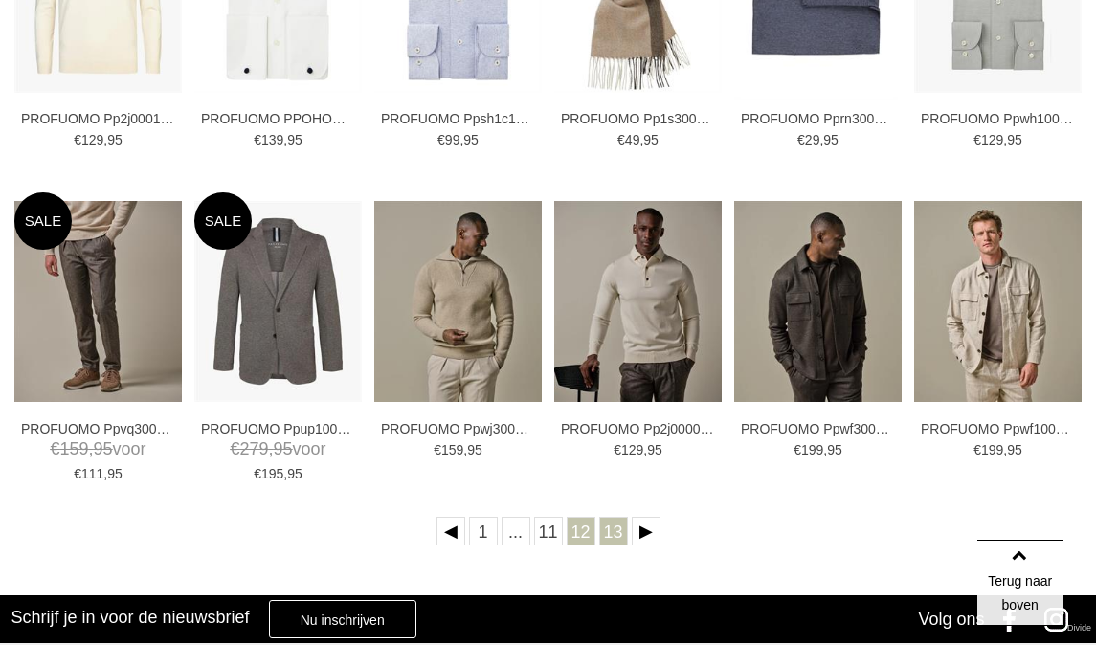
click at [614, 529] on link "13" at bounding box center [613, 531] width 29 height 29
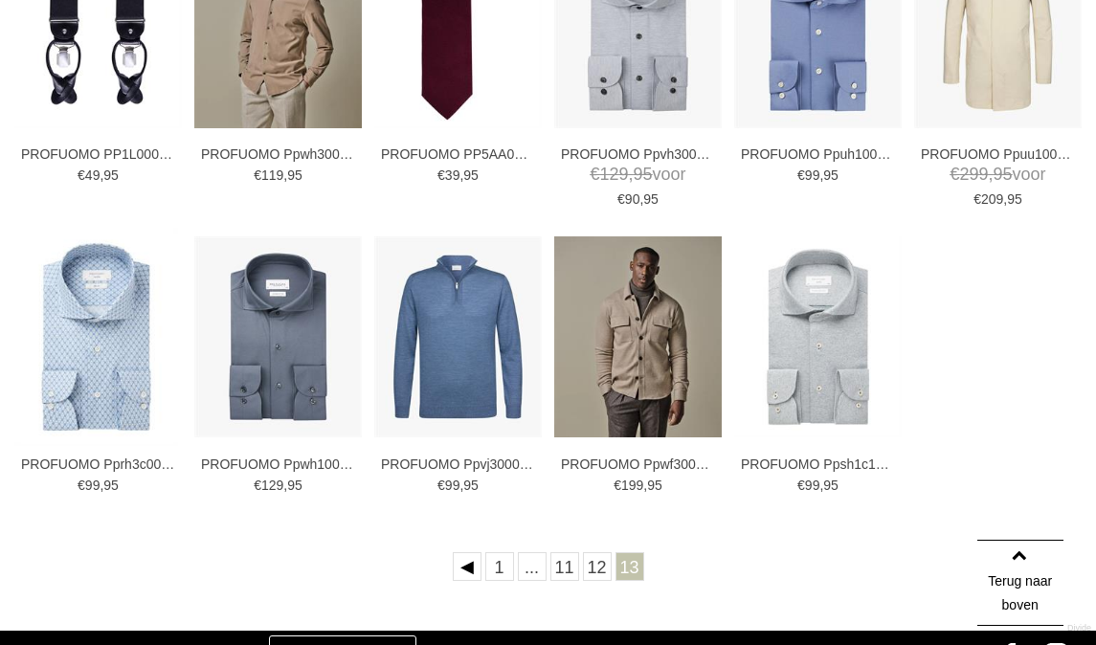
scroll to position [561, 0]
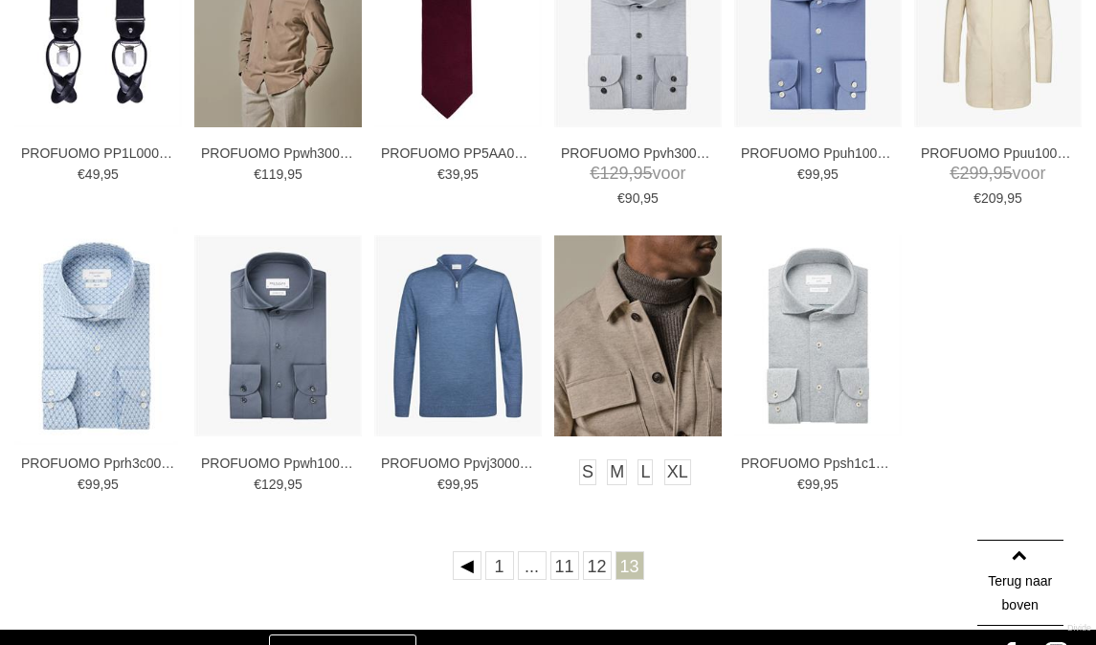
click at [646, 400] on img at bounding box center [638, 336] width 168 height 201
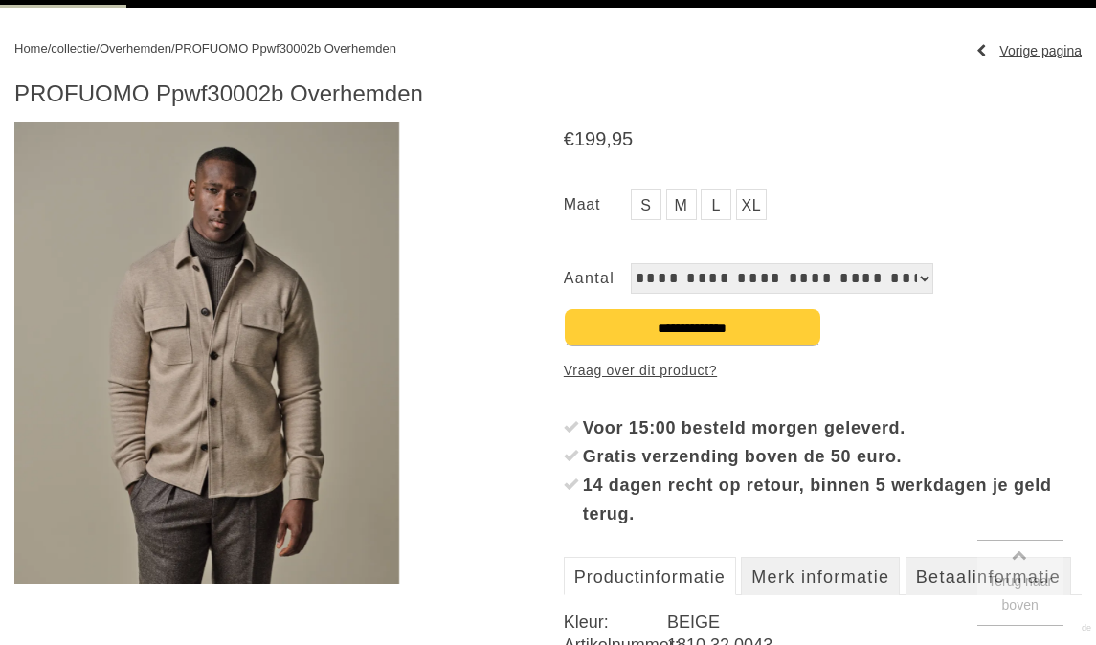
scroll to position [247, 0]
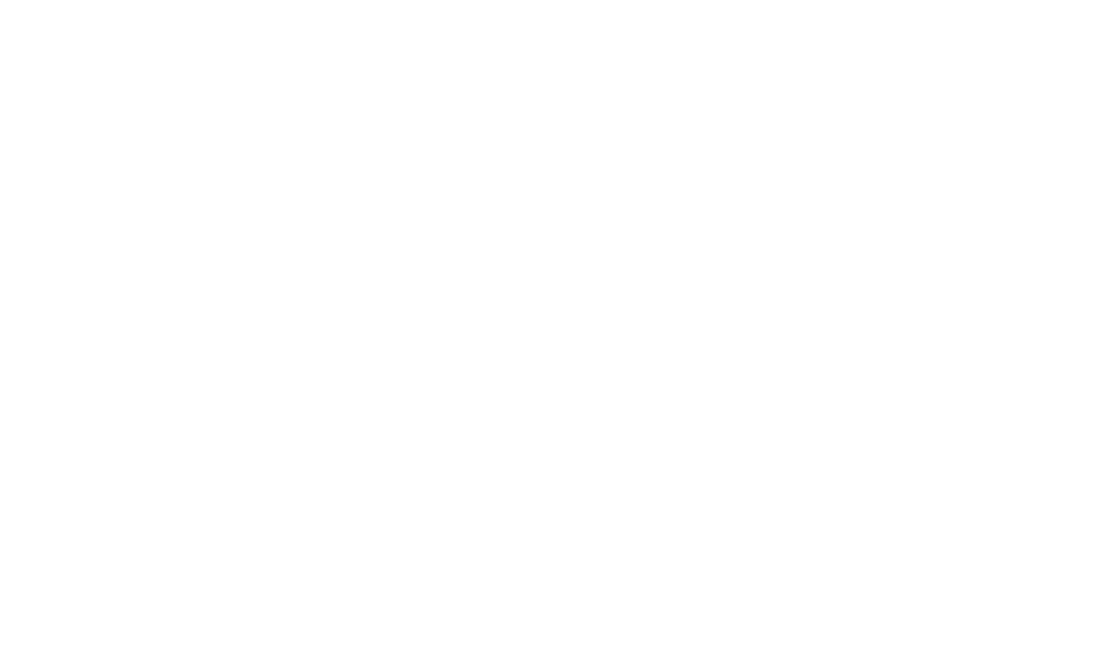
scroll to position [561, 0]
